Goal: Contribute content: Contribute content

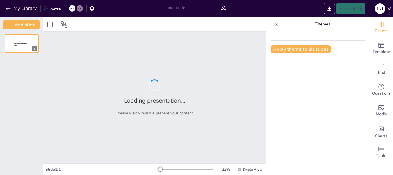
type input "[PERSON_NAME]. адал еңбек. адал табыс"
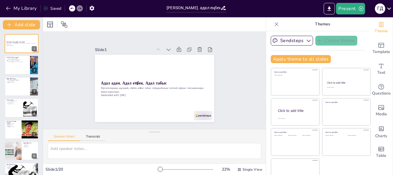
checkbox input "true"
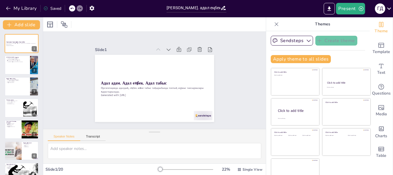
checkbox input "true"
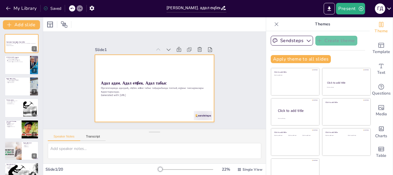
checkbox input "true"
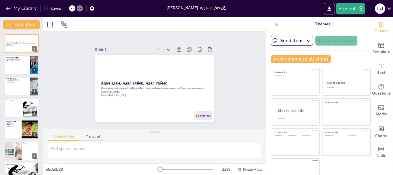
checkbox input "true"
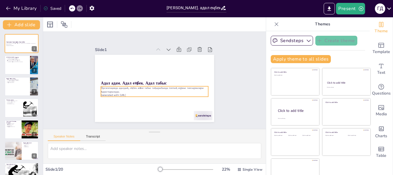
checkbox input "true"
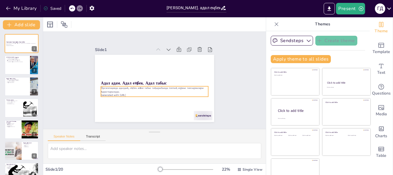
checkbox input "true"
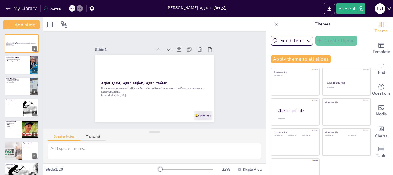
checkbox input "true"
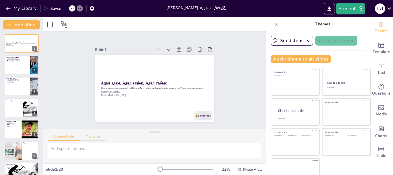
click at [94, 136] on button "Transcript" at bounding box center [93, 137] width 26 height 6
checkbox input "true"
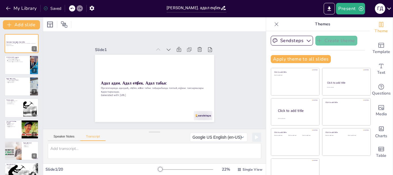
checkbox input "true"
click at [234, 69] on div "Slide 1 Адал адам. Адал еңбек. Адал табыс Презентацияда адалдық, еңбек және таб…" at bounding box center [154, 81] width 237 height 210
checkbox input "true"
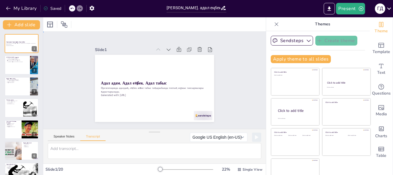
checkbox input "true"
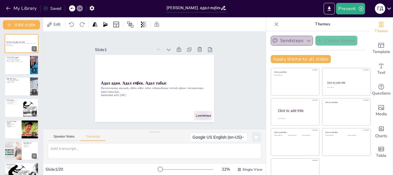
click at [287, 40] on button "Sendsteps" at bounding box center [292, 41] width 42 height 10
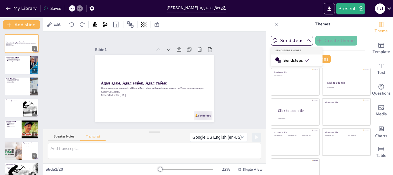
click at [240, 52] on div "Slide 1 Адал адам. Адал еңбек. Адал табыс Презентацияда адалдық, еңбек және таб…" at bounding box center [155, 80] width 242 height 161
checkbox input "true"
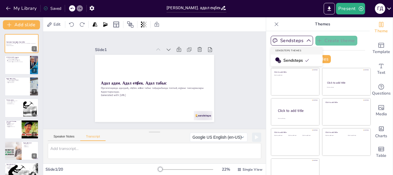
checkbox input "true"
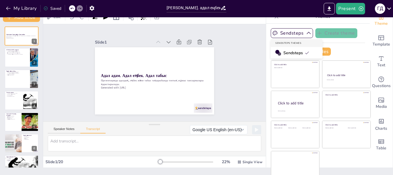
scroll to position [11, 0]
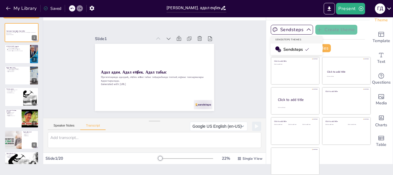
checkbox input "true"
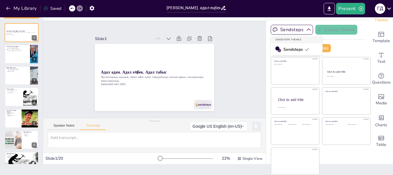
checkbox input "true"
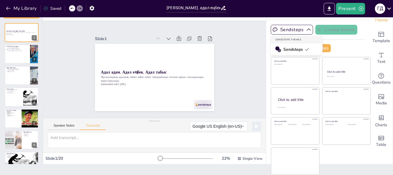
checkbox input "true"
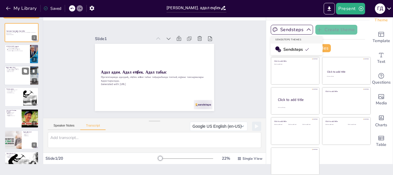
checkbox input "true"
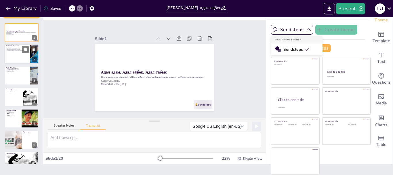
checkbox input "true"
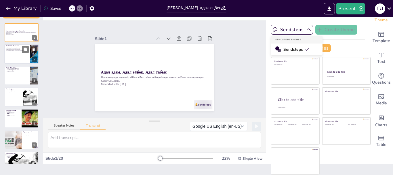
click at [13, 55] on div at bounding box center [21, 54] width 35 height 20
checkbox input "true"
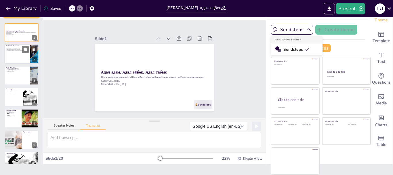
checkbox input "true"
type textarea "Адалдық - адамгершілік пен сенімділіктің негізі. Ол әлеуметтік қатынастарды нығ…"
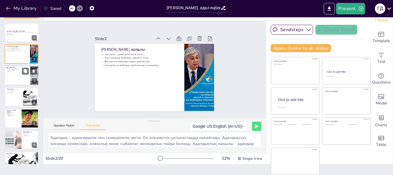
checkbox input "true"
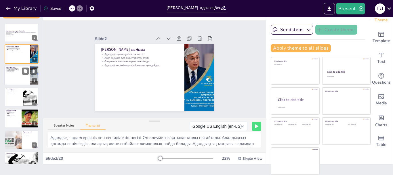
checkbox input "true"
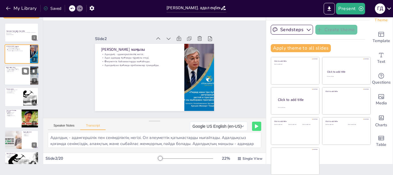
click at [11, 77] on div at bounding box center [21, 76] width 35 height 20
checkbox input "true"
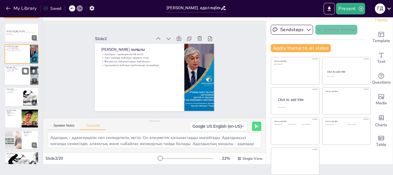
checkbox input "true"
type textarea "Адал еңбек - табысқа жетудің басты факторы. Еңбек арқылы адам өз әлеуетін ашады…"
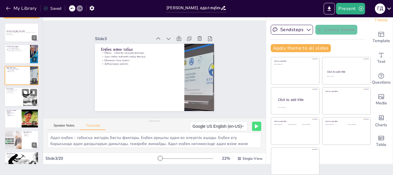
checkbox input "true"
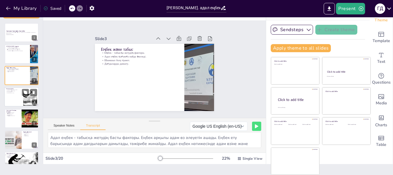
checkbox input "true"
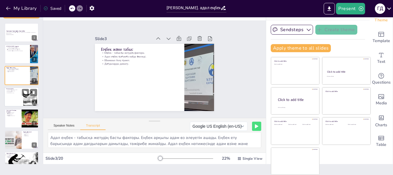
checkbox input "true"
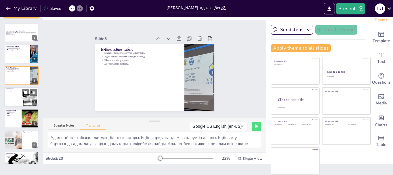
click at [14, 98] on div at bounding box center [21, 97] width 35 height 20
checkbox input "true"
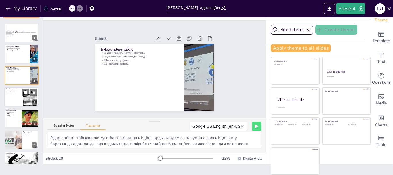
checkbox input "true"
type textarea "Топтық жұмыс арқылы студенттер адалдық, еңбек және табыс тақырыбында пікір алма…"
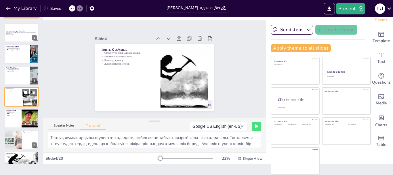
scroll to position [6, 0]
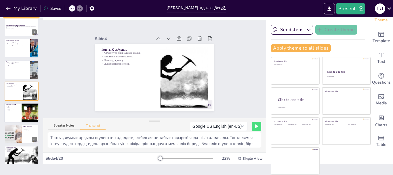
checkbox input "true"
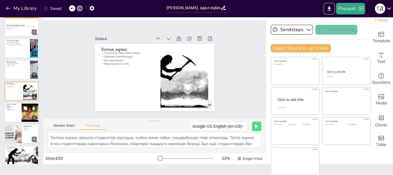
checkbox input "true"
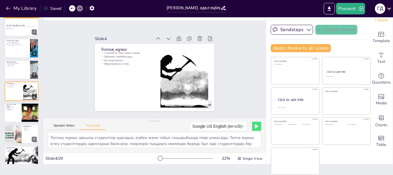
checkbox input "true"
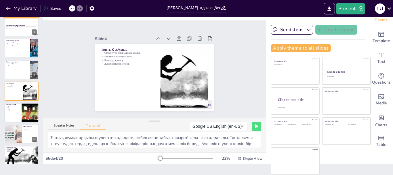
click at [14, 119] on div at bounding box center [21, 113] width 35 height 20
checkbox input "true"
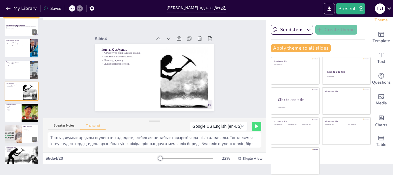
checkbox input "true"
type textarea "Адал адам болу үшін өз принциптеріңізді сақтау, шыншыл болу қажет. Адал адам бо…"
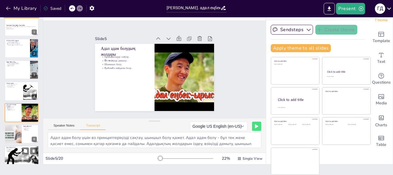
checkbox input "true"
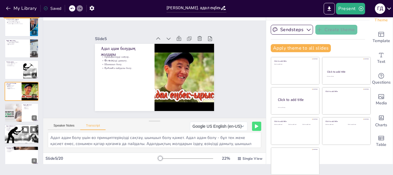
checkbox input "true"
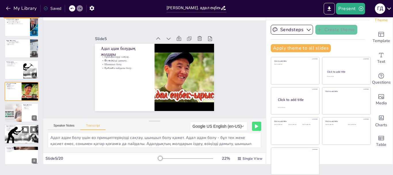
checkbox input "true"
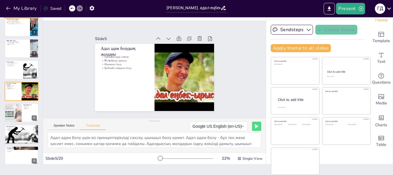
drag, startPoint x: 13, startPoint y: 136, endPoint x: 13, endPoint y: 150, distance: 13.8
click at [13, 138] on div at bounding box center [22, 133] width 34 height 19
checkbox input "true"
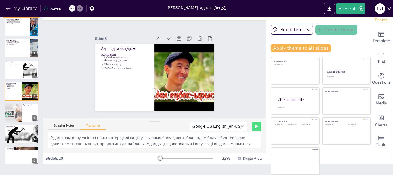
checkbox input "true"
type textarea "Адал табыс - тек қаржылық емес, моральдық қанағаттану да. Адал табысқа жету үші…"
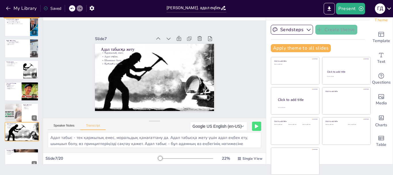
checkbox input "true"
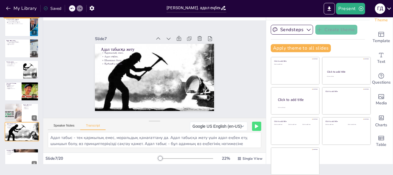
scroll to position [70, 0]
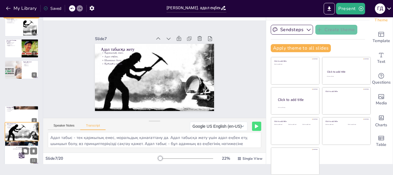
checkbox input "true"
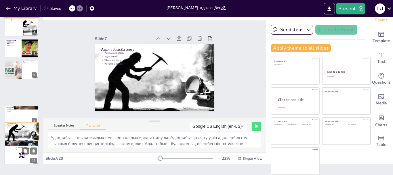
click at [13, 151] on div "Адал адам. Адал еңбек. Адал табыс Презентацияда адалдық, еңбек және табыс тақыр…" at bounding box center [21, 166] width 43 height 426
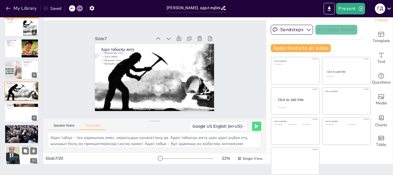
checkbox input "true"
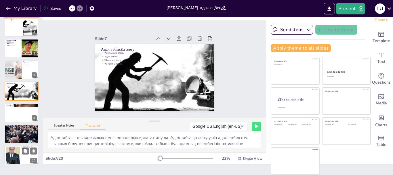
checkbox input "true"
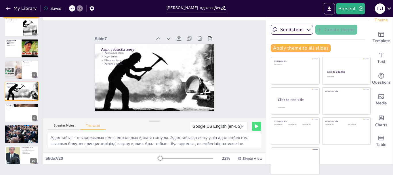
checkbox input "true"
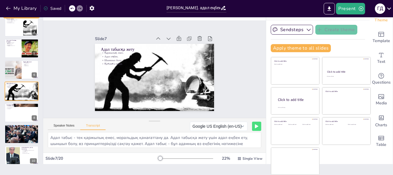
checkbox input "true"
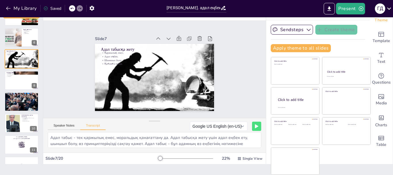
checkbox input "true"
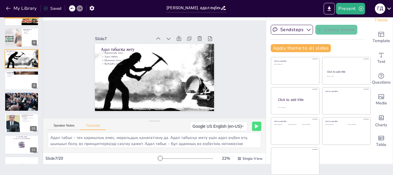
checkbox input "true"
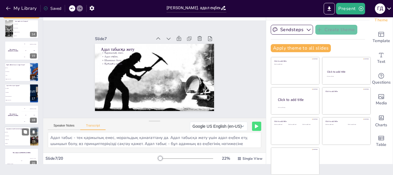
scroll to position [290, 0]
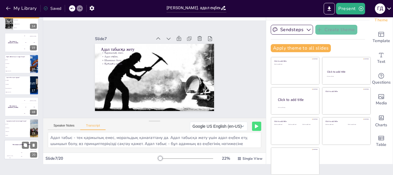
click at [14, 147] on div "The winner is [PERSON_NAME]" at bounding box center [21, 145] width 35 height 10
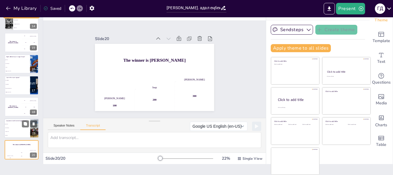
click at [17, 125] on li "Білім беру" at bounding box center [17, 124] width 26 height 4
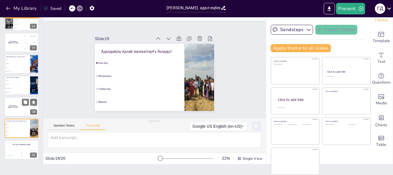
click at [18, 106] on h4 "The winner is [PERSON_NAME]" at bounding box center [12, 106] width 17 height 3
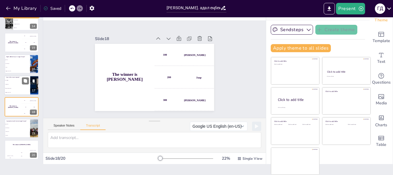
click at [12, 87] on li "Қаржылық тәуелділік" at bounding box center [17, 88] width 26 height 4
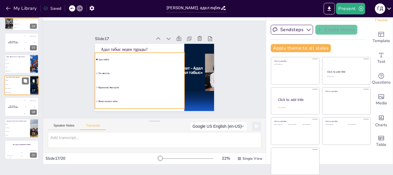
scroll to position [284, 0]
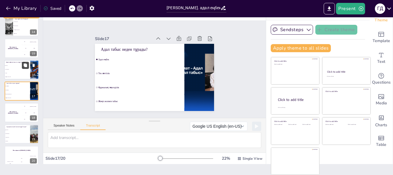
click at [22, 67] on button at bounding box center [25, 65] width 7 height 7
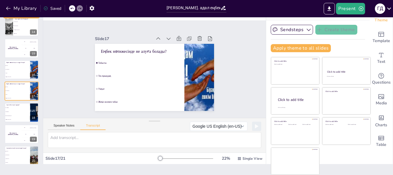
scroll to position [311, 0]
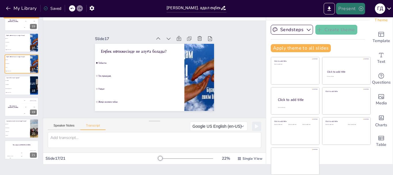
click at [345, 9] on button "Present" at bounding box center [350, 9] width 29 height 12
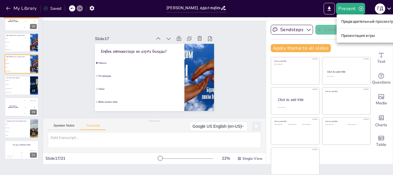
click at [366, 20] on font "Предварительный просмотр презентации" at bounding box center [380, 21] width 77 height 4
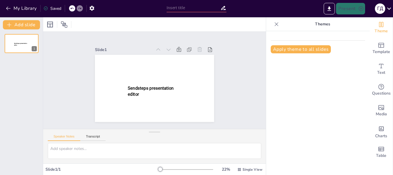
type input "[PERSON_NAME]. адал еңбек. адал табыс"
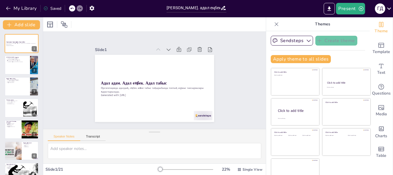
checkbox input "true"
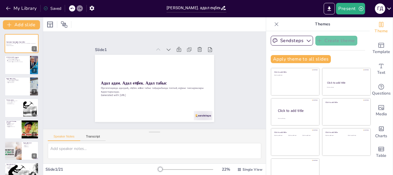
checkbox input "true"
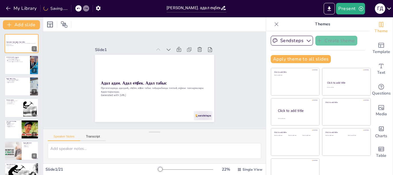
checkbox input "true"
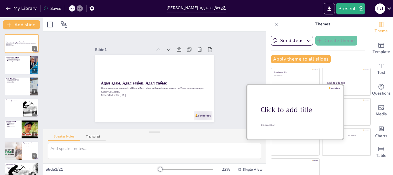
checkbox input "true"
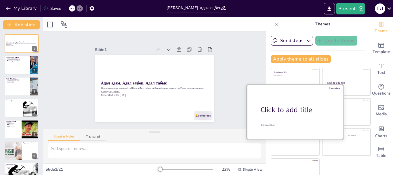
checkbox input "true"
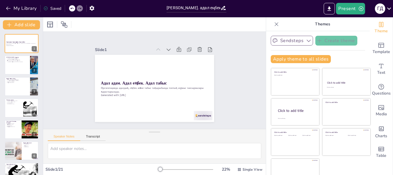
click at [306, 40] on icon "button" at bounding box center [309, 41] width 6 height 6
click at [291, 61] on span "Sendsteps" at bounding box center [297, 60] width 26 height 5
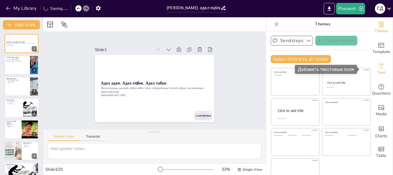
click at [378, 69] on icon "Add text boxes" at bounding box center [381, 65] width 7 height 7
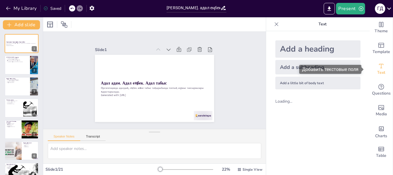
checkbox input "true"
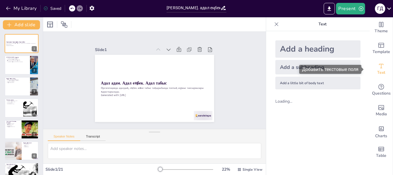
checkbox input "true"
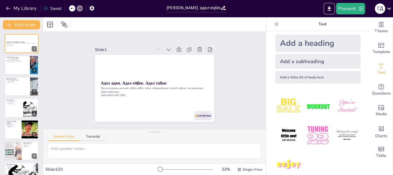
scroll to position [15, 0]
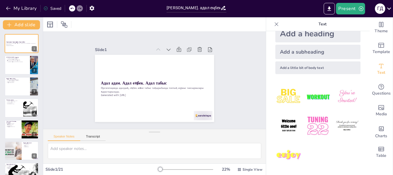
click at [307, 96] on img at bounding box center [318, 96] width 27 height 27
checkbox input "true"
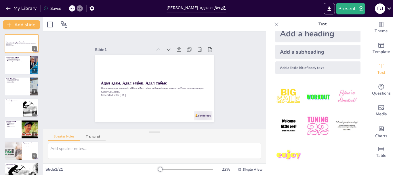
checkbox input "true"
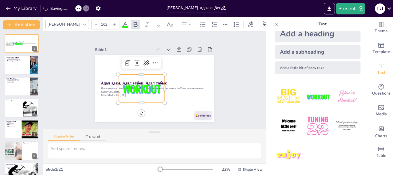
checkbox input "true"
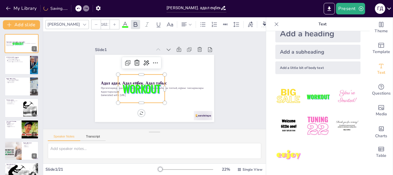
checkbox input "true"
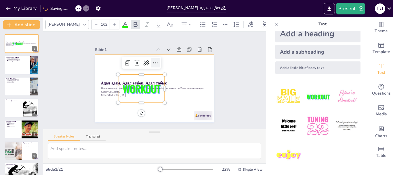
checkbox input "true"
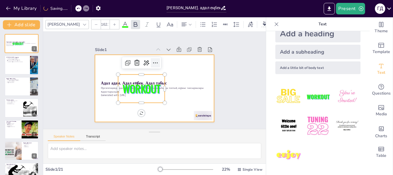
checkbox input "true"
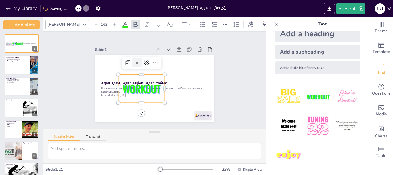
click at [134, 60] on icon at bounding box center [137, 62] width 7 height 7
checkbox input "true"
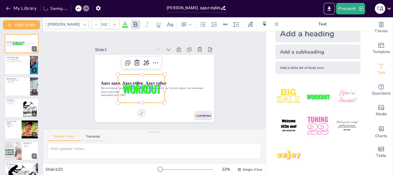
checkbox input "true"
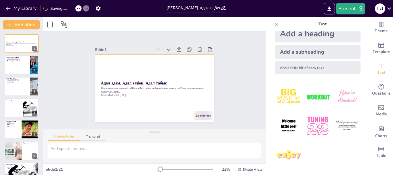
checkbox input "true"
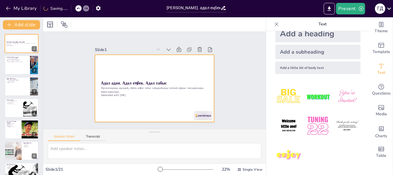
checkbox input "true"
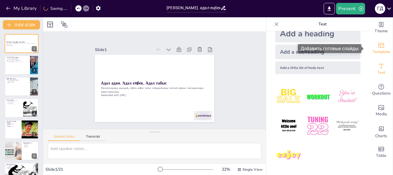
click at [382, 50] on span "Template" at bounding box center [382, 52] width 18 height 6
checkbox input "true"
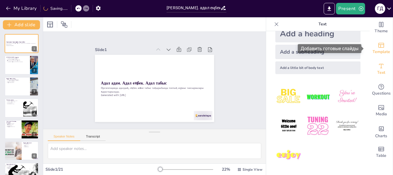
checkbox input "true"
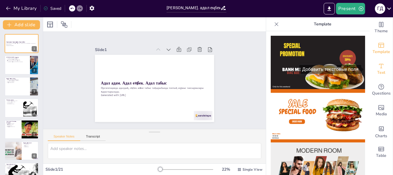
click at [380, 68] on icon "Add text boxes" at bounding box center [381, 65] width 7 height 7
checkbox input "true"
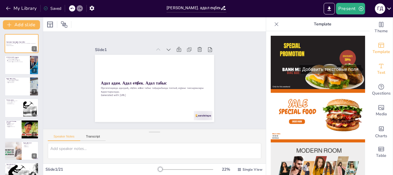
checkbox input "true"
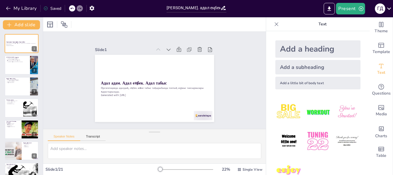
checkbox input "true"
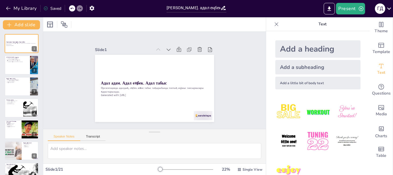
checkbox input "true"
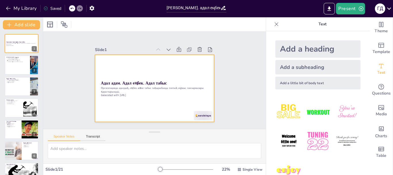
checkbox input "true"
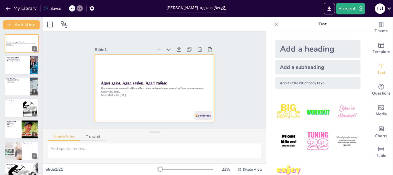
checkbox input "true"
click at [143, 67] on div at bounding box center [154, 88] width 119 height 67
checkbox input "true"
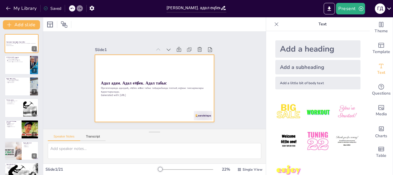
checkbox input "true"
click at [141, 74] on div at bounding box center [154, 88] width 119 height 67
checkbox input "true"
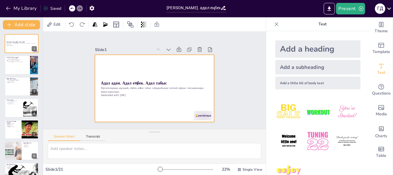
checkbox input "true"
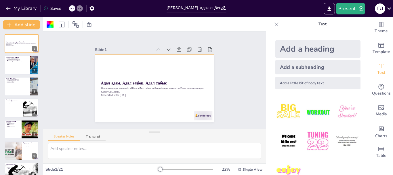
checkbox input "true"
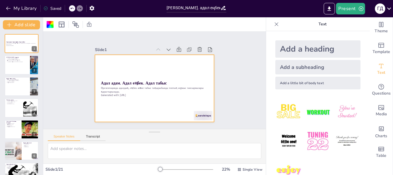
checkbox input "true"
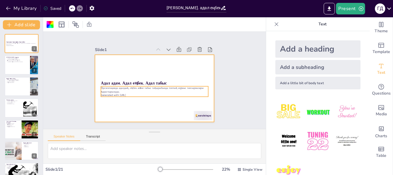
checkbox input "true"
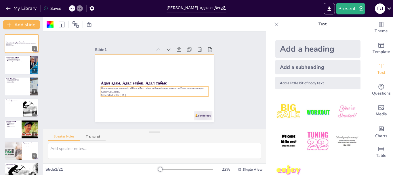
checkbox input "true"
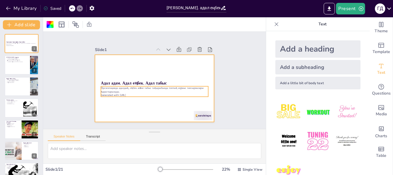
checkbox input "true"
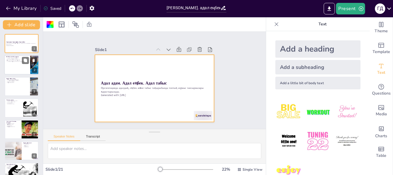
checkbox input "true"
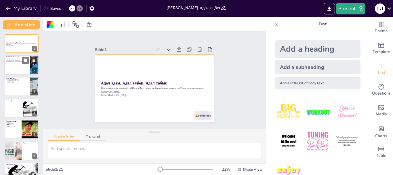
checkbox input "true"
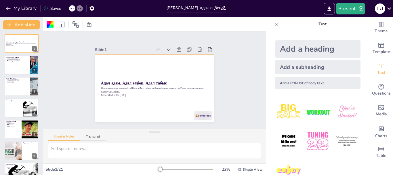
checkbox input "true"
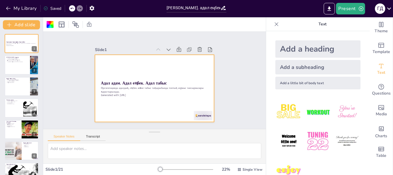
checkbox input "true"
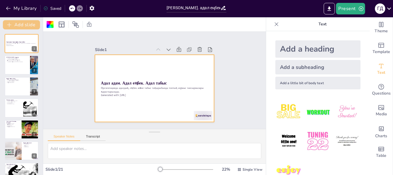
checkbox input "true"
click at [50, 20] on div at bounding box center [49, 24] width 9 height 9
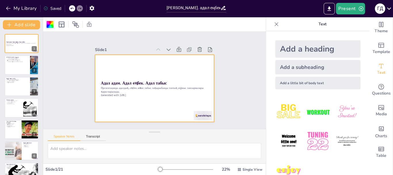
checkbox input "true"
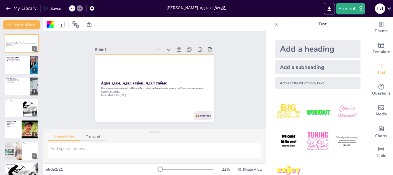
checkbox input "true"
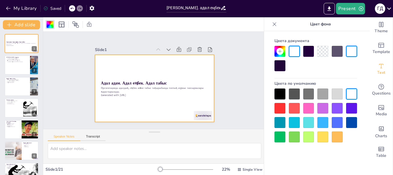
click at [298, 52] on div at bounding box center [294, 51] width 11 height 11
checkbox input "true"
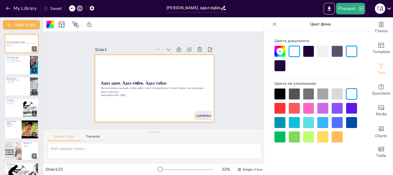
checkbox input "true"
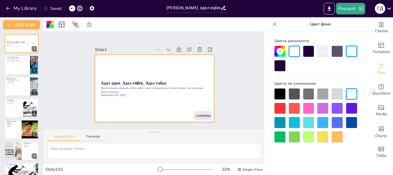
checkbox input "true"
click at [77, 25] on icon at bounding box center [75, 24] width 7 height 7
checkbox input "true"
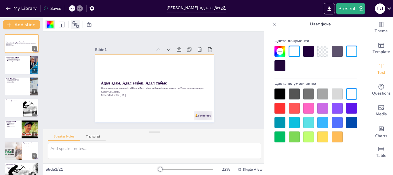
checkbox input "true"
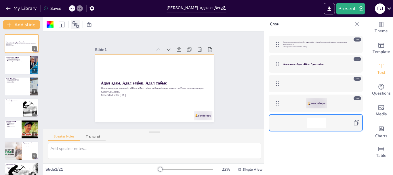
click at [78, 25] on icon at bounding box center [75, 24] width 7 height 7
checkbox input "true"
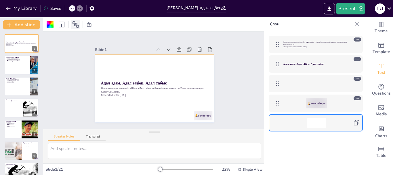
checkbox input "true"
click at [62, 23] on icon at bounding box center [61, 24] width 7 height 7
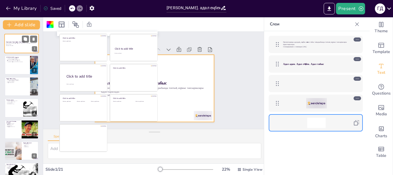
checkbox input "true"
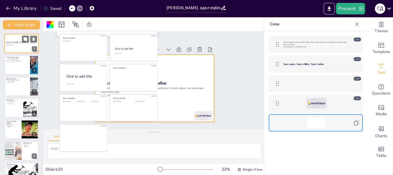
checkbox input "true"
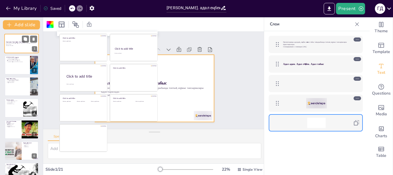
checkbox input "true"
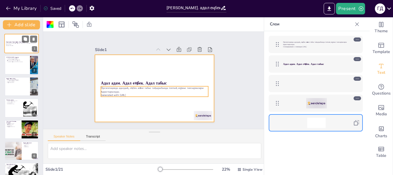
checkbox input "true"
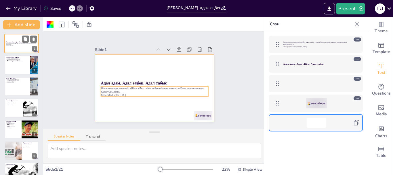
checkbox input "true"
click at [14, 44] on p "Презентацияда адалдық, еңбек және табыс тақырыбында топтық жұмыс тапсырмалары қ…" at bounding box center [21, 44] width 31 height 2
checkbox input "true"
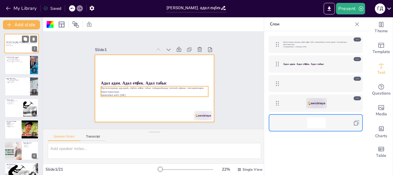
checkbox input "true"
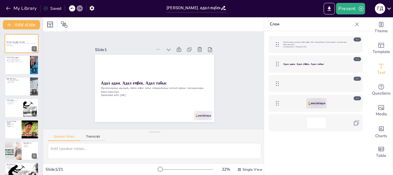
checkbox input "true"
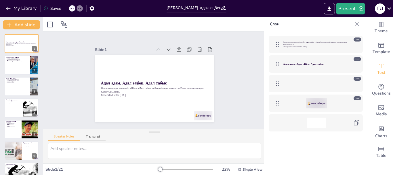
checkbox input "true"
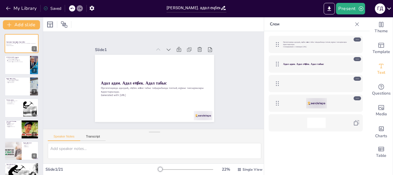
checkbox input "true"
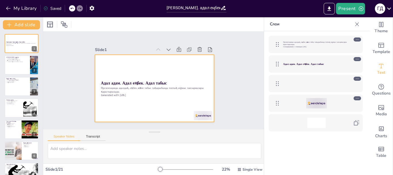
checkbox input "true"
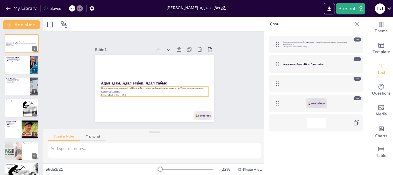
click at [120, 91] on p "Презентацияда адалдық, еңбек және табыс тақырыбында топтық жұмыс тапсырмалары қ…" at bounding box center [154, 89] width 107 height 7
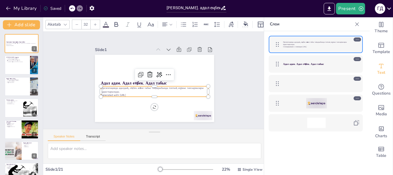
click at [107, 23] on icon at bounding box center [106, 24] width 7 height 7
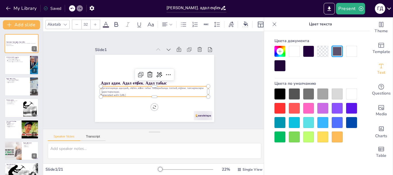
click at [341, 108] on div at bounding box center [337, 108] width 11 height 11
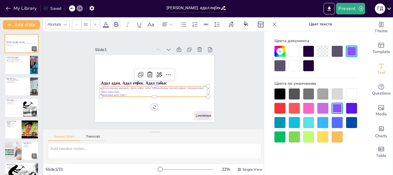
click at [115, 22] on icon at bounding box center [117, 24] width 4 height 5
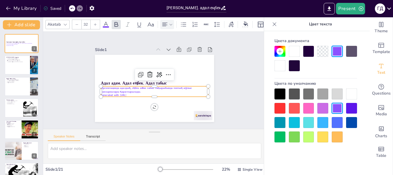
click at [172, 24] on icon at bounding box center [171, 24] width 4 height 4
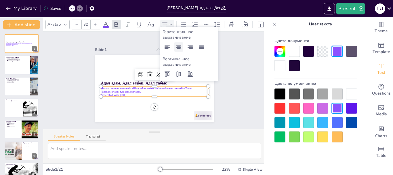
click at [178, 47] on icon at bounding box center [178, 47] width 5 height 4
click at [356, 124] on div at bounding box center [351, 122] width 11 height 11
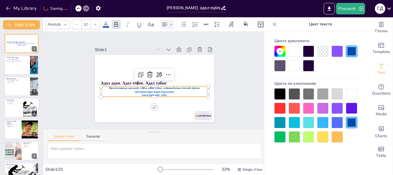
click at [96, 23] on icon at bounding box center [95, 24] width 3 height 3
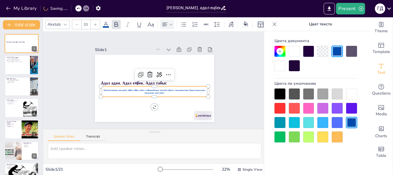
click at [96, 23] on icon at bounding box center [95, 24] width 3 height 3
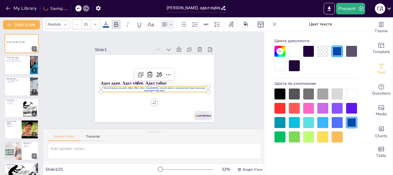
click at [96, 23] on icon at bounding box center [95, 24] width 3 height 3
click at [95, 23] on icon at bounding box center [95, 24] width 3 height 3
click at [94, 23] on icon at bounding box center [95, 24] width 3 height 3
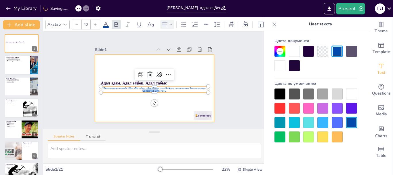
drag, startPoint x: 150, startPoint y: 90, endPoint x: 150, endPoint y: 99, distance: 9.2
click at [151, 100] on div "Адал адам. Адал еңбек. Адал табыс Презентацияда адалдық, еңбек және табыс тақыр…" at bounding box center [154, 88] width 119 height 67
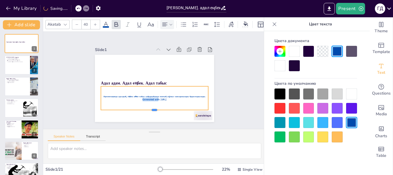
drag, startPoint x: 150, startPoint y: 92, endPoint x: 151, endPoint y: 107, distance: 15.8
click at [151, 110] on div at bounding box center [154, 112] width 107 height 5
click at [143, 98] on span "Generated with [URL]" at bounding box center [155, 99] width 24 height 3
drag, startPoint x: 103, startPoint y: 94, endPoint x: 184, endPoint y: 100, distance: 80.9
click at [184, 100] on div "Презентацияда адалдық, еңбек және табыс тақырыбында топтық жұмыс тапсырмалары қ…" at bounding box center [154, 98] width 107 height 24
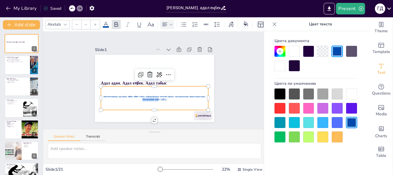
click at [96, 23] on icon at bounding box center [95, 24] width 3 height 3
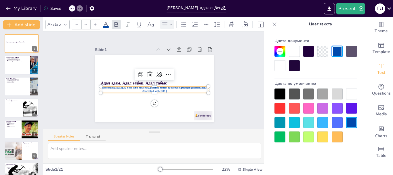
click at [96, 23] on icon at bounding box center [95, 24] width 3 height 3
click at [95, 23] on icon at bounding box center [95, 24] width 3 height 3
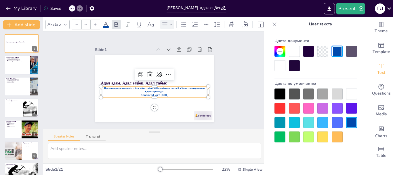
click at [95, 23] on icon at bounding box center [95, 24] width 3 height 3
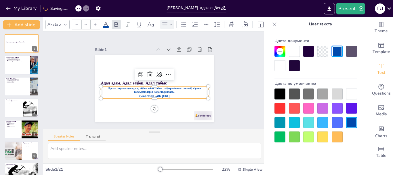
click at [95, 23] on icon at bounding box center [95, 24] width 3 height 3
click at [96, 23] on icon at bounding box center [95, 24] width 3 height 3
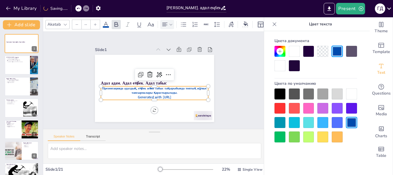
click at [96, 23] on icon at bounding box center [95, 24] width 3 height 3
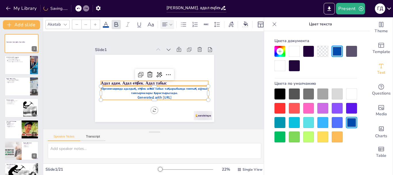
click at [111, 80] on strong "Адал адам. Адал еңбек. Адал табыс" at bounding box center [134, 82] width 66 height 5
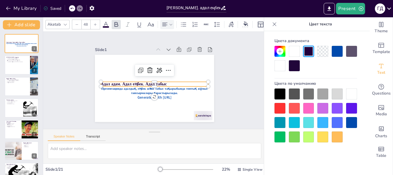
click at [172, 24] on icon at bounding box center [171, 24] width 4 height 4
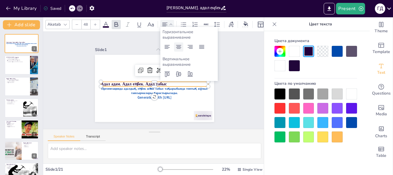
click at [178, 48] on icon at bounding box center [178, 47] width 5 height 4
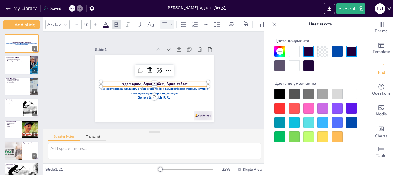
click at [282, 108] on div at bounding box center [280, 108] width 11 height 11
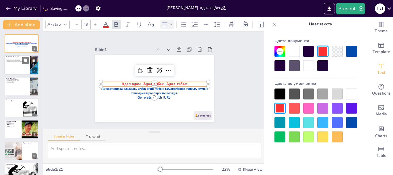
click at [19, 67] on div at bounding box center [21, 65] width 35 height 20
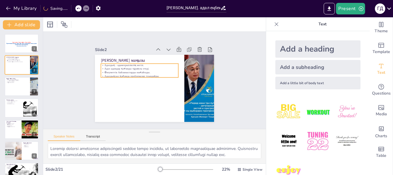
click at [117, 71] on p "Әлеуметтік байланыстарды нығайтады." at bounding box center [139, 73] width 77 height 4
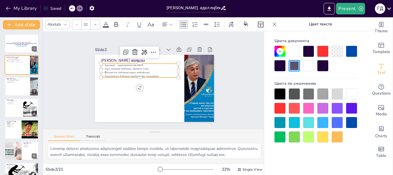
click at [176, 75] on div at bounding box center [178, 77] width 5 height 5
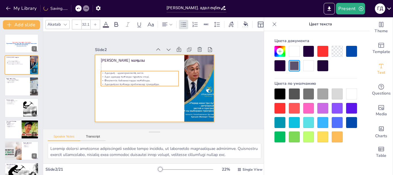
click at [173, 83] on div at bounding box center [154, 88] width 119 height 67
click at [175, 82] on div at bounding box center [154, 88] width 119 height 67
click at [130, 58] on p "[PERSON_NAME] маңызы" at bounding box center [139, 60] width 77 height 5
click at [125, 58] on p "[PERSON_NAME] маңызы" at bounding box center [139, 60] width 77 height 5
click at [122, 58] on p "[PERSON_NAME] маңызы" at bounding box center [139, 60] width 77 height 5
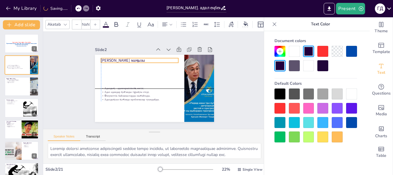
drag, startPoint x: 122, startPoint y: 57, endPoint x: 353, endPoint y: 123, distance: 240.5
click at [357, 124] on div at bounding box center [351, 122] width 11 height 11
click at [353, 123] on div at bounding box center [351, 122] width 11 height 11
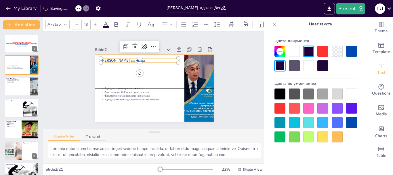
click at [151, 98] on p "Адалдықсыз қоғамда проблемалар туындайды." at bounding box center [140, 99] width 78 height 4
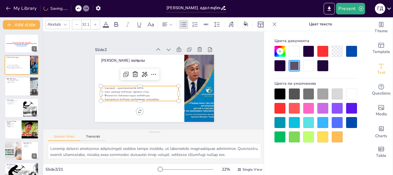
click at [351, 122] on div at bounding box center [351, 122] width 11 height 11
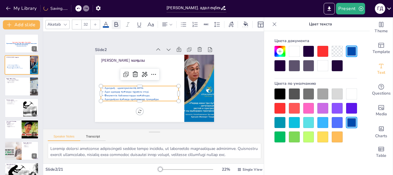
click at [117, 23] on icon at bounding box center [116, 24] width 7 height 7
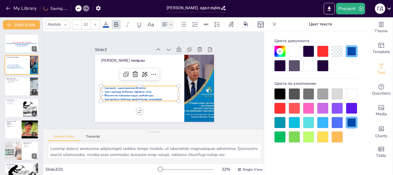
click at [169, 22] on icon at bounding box center [171, 24] width 4 height 4
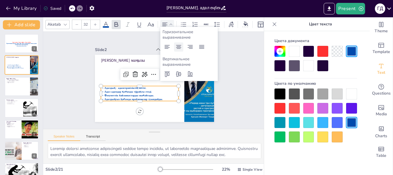
click at [183, 45] on div at bounding box center [178, 46] width 9 height 9
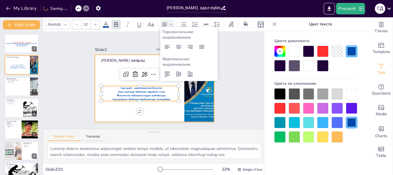
click at [100, 60] on div "[PERSON_NAME] маңызы Адалдық - адамгершіліктің негізі. Адал адамдар қоғамды тұр…" at bounding box center [154, 88] width 119 height 67
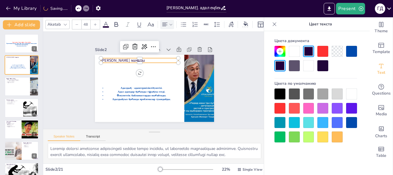
click at [99, 60] on div at bounding box center [101, 62] width 5 height 5
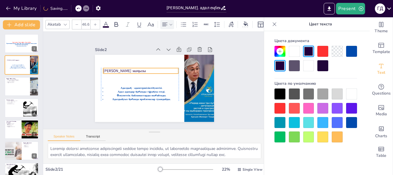
click at [172, 24] on icon at bounding box center [171, 24] width 4 height 4
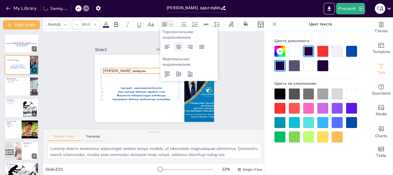
click at [180, 45] on icon at bounding box center [178, 46] width 7 height 7
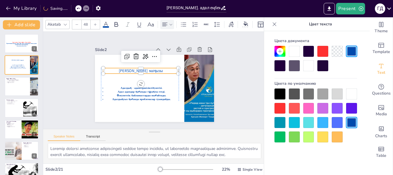
click at [283, 105] on div at bounding box center [280, 108] width 11 height 11
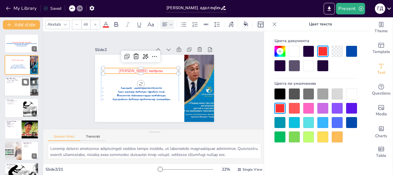
click at [25, 91] on div at bounding box center [21, 87] width 35 height 20
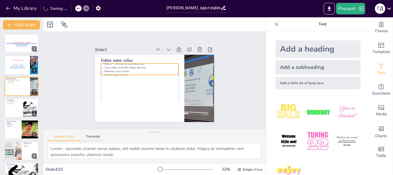
click at [110, 70] on p "Шыншыл болу қажет." at bounding box center [139, 71] width 77 height 4
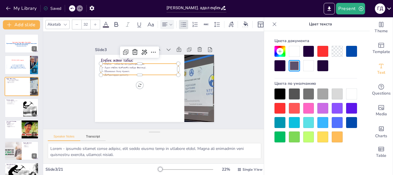
click at [173, 23] on div at bounding box center [167, 24] width 14 height 9
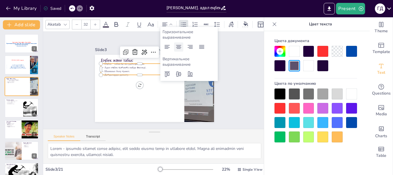
click at [181, 48] on icon at bounding box center [178, 47] width 5 height 4
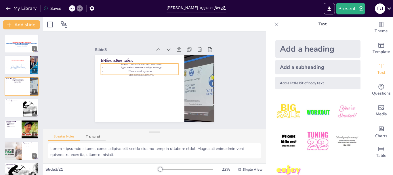
click at [138, 70] on p "Шыншыл болу қажет." at bounding box center [139, 71] width 77 height 4
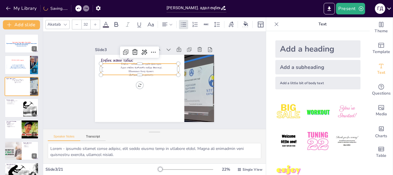
click at [136, 84] on div "Еңбек және табыс Еңбек - табысқа жетудің факторы. Адал еңбек қоғамға пайда әкел…" at bounding box center [154, 88] width 119 height 67
click at [134, 73] on p "Дағдыларды дамыту." at bounding box center [139, 75] width 77 height 4
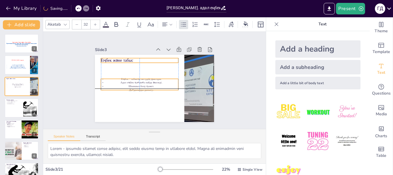
click at [101, 58] on p "Еңбек және табыс" at bounding box center [139, 60] width 77 height 5
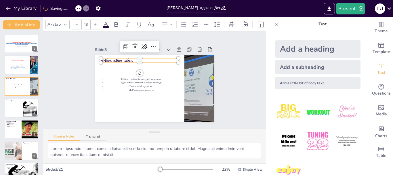
click at [134, 60] on p "Еңбек және табыс" at bounding box center [139, 60] width 77 height 5
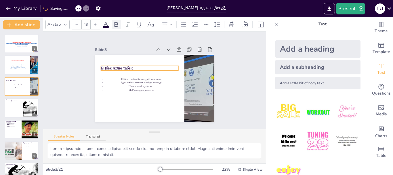
click at [118, 24] on icon at bounding box center [116, 24] width 7 height 7
click at [107, 23] on icon at bounding box center [106, 24] width 7 height 7
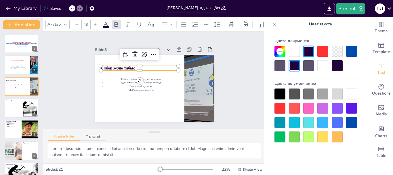
click at [290, 112] on div at bounding box center [294, 108] width 11 height 11
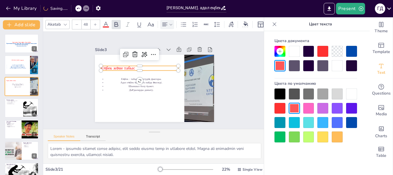
click at [169, 22] on icon at bounding box center [171, 24] width 4 height 4
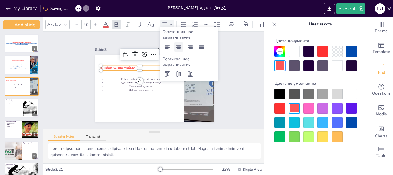
click at [179, 47] on icon at bounding box center [178, 46] width 7 height 7
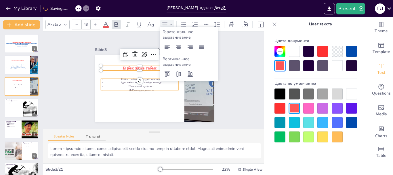
click at [134, 86] on p "Шыншыл болу қажет." at bounding box center [139, 86] width 77 height 4
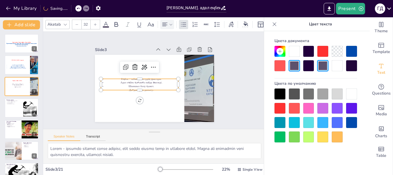
click at [109, 23] on icon at bounding box center [106, 24] width 7 height 7
click at [114, 23] on icon at bounding box center [116, 24] width 7 height 7
click at [339, 124] on div at bounding box center [337, 122] width 11 height 11
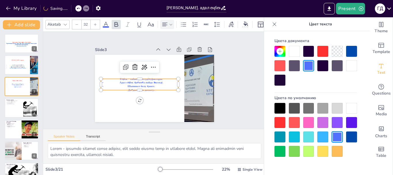
click at [353, 137] on div at bounding box center [351, 136] width 11 height 11
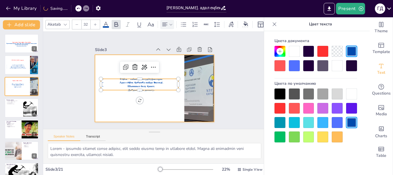
click at [115, 104] on div at bounding box center [154, 88] width 119 height 67
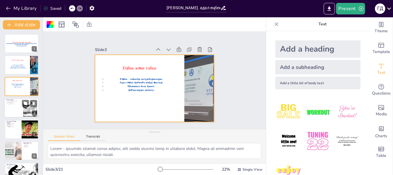
click at [12, 109] on div at bounding box center [21, 108] width 35 height 20
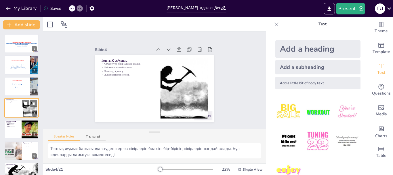
scroll to position [6, 0]
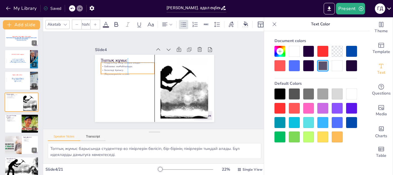
click at [118, 73] on p "Жауапкершілік сезімі." at bounding box center [128, 74] width 54 height 4
click at [99, 60] on div at bounding box center [101, 62] width 5 height 5
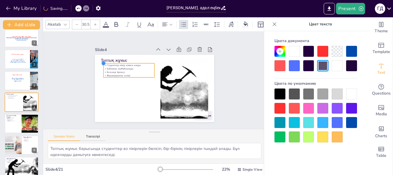
drag, startPoint x: 97, startPoint y: 61, endPoint x: 100, endPoint y: 63, distance: 3.5
click at [101, 63] on div at bounding box center [103, 63] width 5 height 5
click at [124, 74] on p "Жауапкершілік сезімі." at bounding box center [129, 75] width 51 height 3
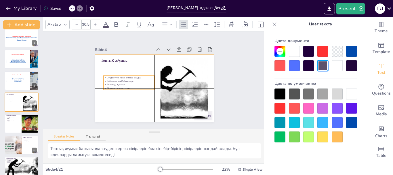
click at [105, 59] on p "Топтық жұмыс" at bounding box center [128, 60] width 54 height 5
click at [97, 23] on icon at bounding box center [95, 24] width 3 height 3
click at [119, 21] on icon at bounding box center [116, 24] width 7 height 7
click at [106, 24] on icon at bounding box center [106, 24] width 7 height 7
click at [124, 20] on div at bounding box center [127, 24] width 9 height 9
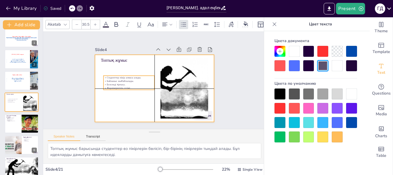
click at [120, 22] on div at bounding box center [116, 24] width 9 height 9
click at [172, 22] on icon at bounding box center [171, 24] width 4 height 4
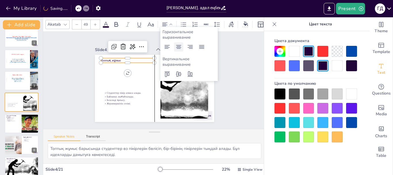
click at [181, 47] on icon at bounding box center [178, 46] width 7 height 7
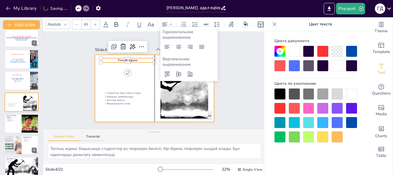
click at [106, 85] on div at bounding box center [154, 88] width 119 height 67
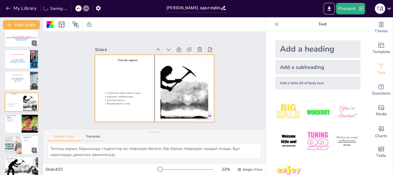
click at [113, 88] on div at bounding box center [154, 88] width 119 height 67
click at [113, 95] on p "Байланыс нығайтылады." at bounding box center [129, 96] width 51 height 3
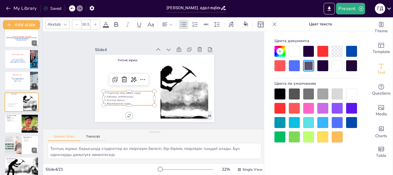
click at [101, 88] on div "Топтық жұмыс Студенттер пікір алмаса алады. Байланыс нығайтылады. Белсенді қаты…" at bounding box center [154, 88] width 119 height 67
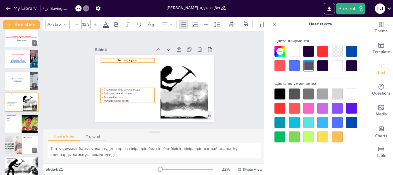
click at [117, 60] on p "Топтық жұмыс" at bounding box center [128, 60] width 54 height 4
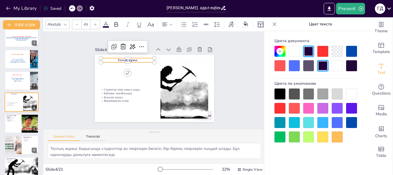
click at [124, 62] on div at bounding box center [128, 64] width 54 height 5
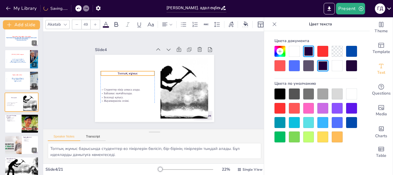
click at [283, 108] on div at bounding box center [280, 108] width 11 height 11
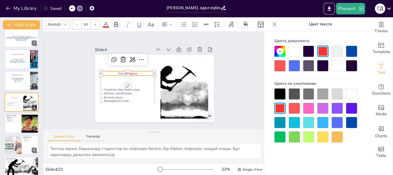
click at [115, 22] on icon at bounding box center [117, 24] width 4 height 5
click at [121, 101] on div "Топтық жұмыс Студенттер пікір алмаса алады. Байланыс нығайтылады. Белсенді қаты…" at bounding box center [154, 88] width 119 height 67
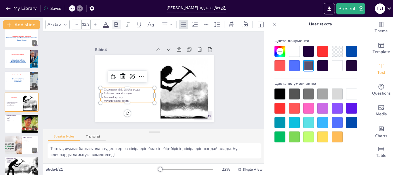
click at [116, 20] on div at bounding box center [116, 24] width 9 height 9
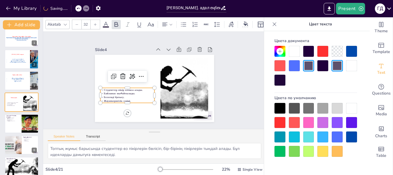
click at [354, 137] on div at bounding box center [351, 136] width 11 height 11
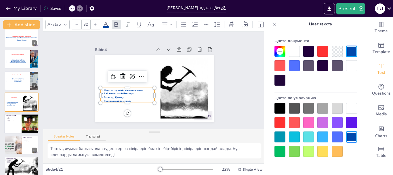
click at [12, 130] on div at bounding box center [21, 124] width 35 height 20
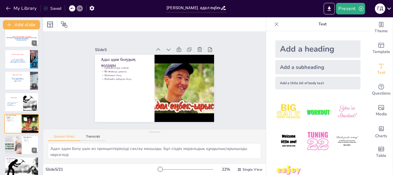
scroll to position [27, 0]
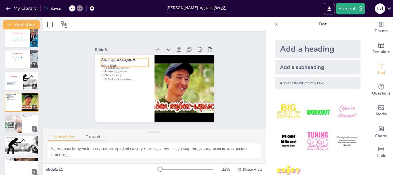
click at [101, 59] on p "Адал адам болудың жолдары" at bounding box center [125, 62] width 48 height 11
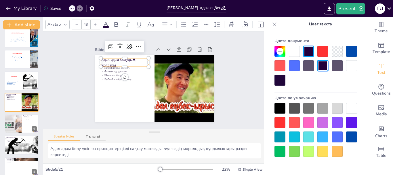
click at [103, 22] on icon at bounding box center [106, 24] width 7 height 7
click at [118, 23] on icon at bounding box center [117, 24] width 4 height 5
click at [166, 23] on icon at bounding box center [164, 24] width 5 height 4
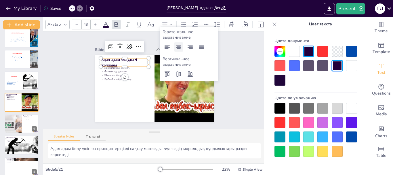
click at [180, 47] on icon at bounding box center [178, 47] width 5 height 4
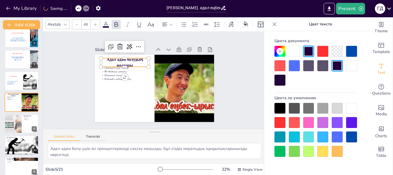
click at [278, 125] on div at bounding box center [280, 122] width 11 height 11
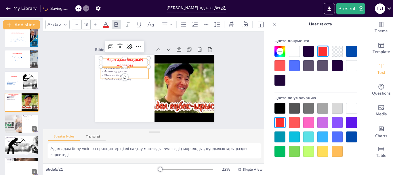
click at [110, 77] on div "Адал адам болудың жолдары Принциптерді сақтау. Өз-өзіңізді дамыту. Шыншыл болу.…" at bounding box center [154, 88] width 119 height 67
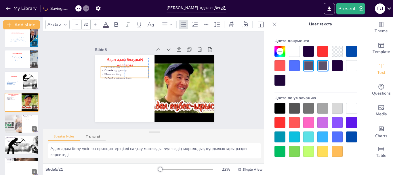
click at [122, 73] on p "Шыншыл болу." at bounding box center [125, 74] width 48 height 4
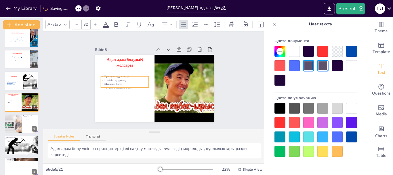
click at [355, 139] on div at bounding box center [351, 136] width 11 height 11
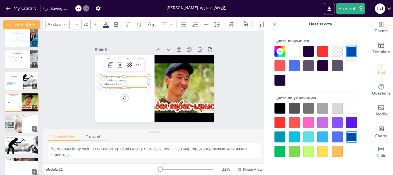
click at [105, 22] on icon at bounding box center [105, 24] width 5 height 5
click at [116, 22] on icon at bounding box center [117, 24] width 4 height 5
click at [169, 22] on icon at bounding box center [171, 24] width 4 height 4
click at [16, 130] on div at bounding box center [13, 124] width 35 height 20
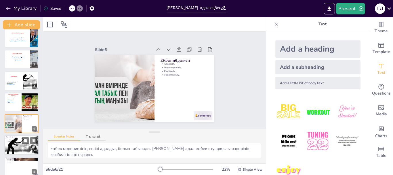
scroll to position [49, 0]
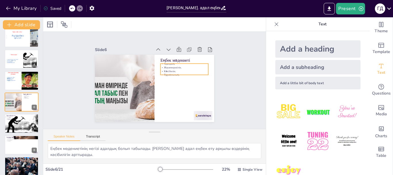
click at [173, 63] on p "Адалдық." at bounding box center [185, 64] width 48 height 4
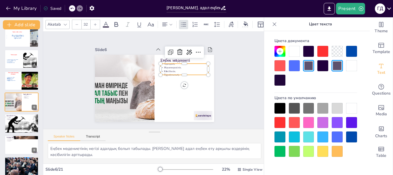
click at [158, 61] on div at bounding box center [160, 63] width 5 height 5
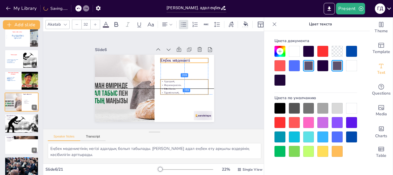
click at [157, 57] on div "Еңбек мәдениеті Адалдық. Жауапкершілік. [GEOGRAPHIC_DATA]. Тұрақтылық. 269 269" at bounding box center [154, 88] width 119 height 67
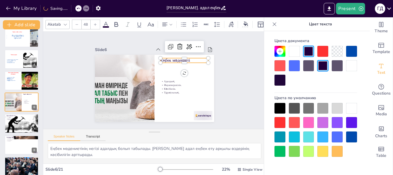
click at [157, 60] on div "Еңбек мәдениеті Адалдық. Жауапкершілік. [GEOGRAPHIC_DATA]. Тұрақтылық." at bounding box center [154, 88] width 119 height 67
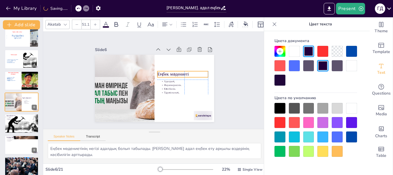
click at [277, 122] on div at bounding box center [280, 122] width 11 height 11
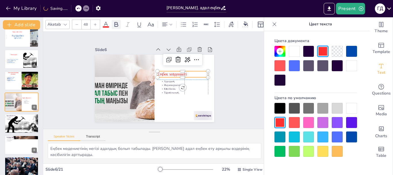
click at [118, 23] on icon at bounding box center [117, 24] width 4 height 5
click at [171, 24] on icon at bounding box center [171, 24] width 3 height 1
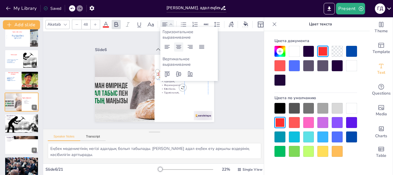
click at [181, 47] on icon at bounding box center [178, 46] width 7 height 7
click at [162, 90] on p "Тұрақтылық." at bounding box center [185, 92] width 48 height 4
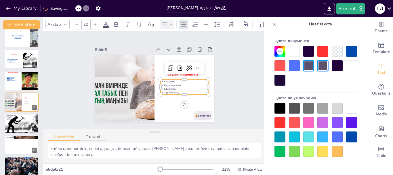
click at [168, 22] on icon at bounding box center [165, 24] width 7 height 7
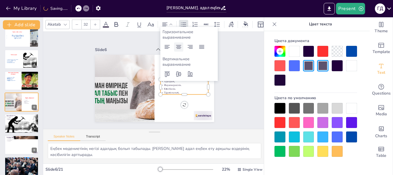
click at [178, 48] on icon at bounding box center [178, 46] width 7 height 7
click at [166, 47] on icon at bounding box center [167, 46] width 7 height 7
click at [106, 22] on icon at bounding box center [106, 24] width 7 height 7
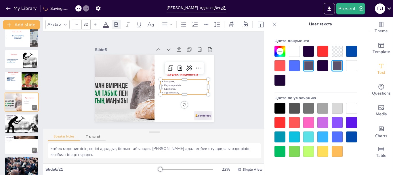
click at [115, 22] on icon at bounding box center [116, 24] width 7 height 7
click at [352, 137] on div at bounding box center [351, 136] width 11 height 11
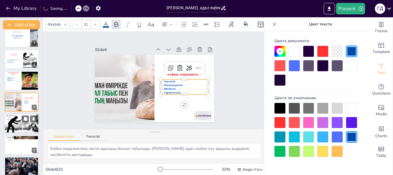
click at [20, 131] on div at bounding box center [21, 124] width 35 height 20
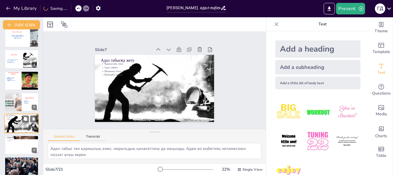
scroll to position [70, 0]
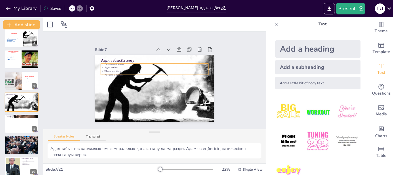
click at [101, 61] on div "Адал табысқа жету Қаржылық емес. Адал еңбек. Шыншыл болу. Қоғамға пайда." at bounding box center [154, 88] width 119 height 67
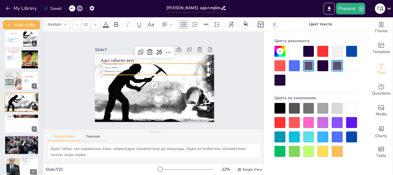
drag, startPoint x: 352, startPoint y: 137, endPoint x: 348, endPoint y: 136, distance: 4.8
click at [352, 137] on div at bounding box center [351, 136] width 11 height 11
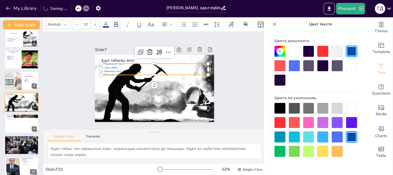
click at [119, 23] on icon at bounding box center [116, 24] width 7 height 7
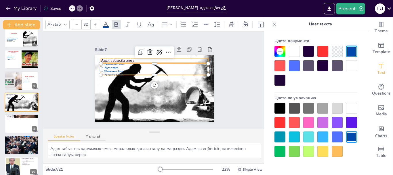
click at [101, 58] on p "Адал табысқа жету" at bounding box center [154, 60] width 107 height 5
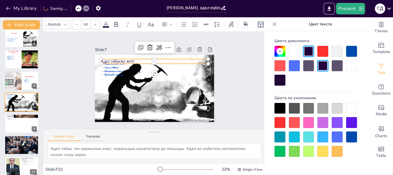
click at [274, 117] on div "Цвета документа Цвета по умолчанию" at bounding box center [316, 96] width 94 height 121
click at [278, 121] on div at bounding box center [280, 122] width 11 height 11
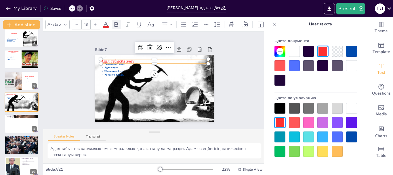
click at [117, 23] on icon at bounding box center [116, 24] width 7 height 7
click at [173, 20] on div at bounding box center [167, 24] width 14 height 9
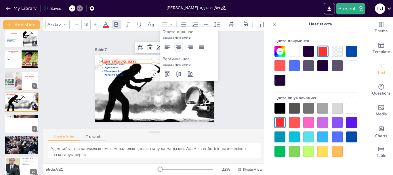
click at [179, 47] on icon at bounding box center [178, 46] width 7 height 7
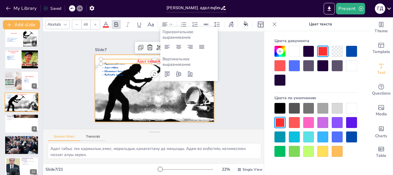
click at [159, 114] on div at bounding box center [155, 88] width 120 height 67
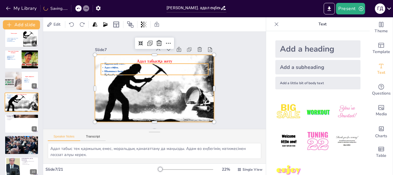
click at [105, 65] on span "Адал еңбек." at bounding box center [112, 67] width 15 height 4
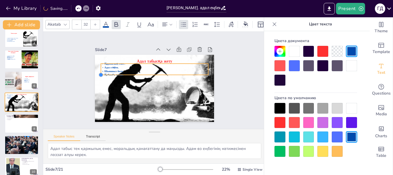
click at [99, 73] on div at bounding box center [101, 74] width 5 height 5
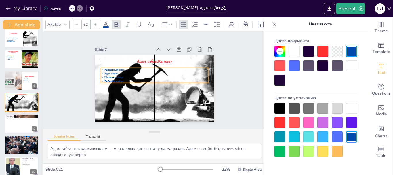
click at [101, 75] on p "Шыншыл болу." at bounding box center [154, 77] width 107 height 4
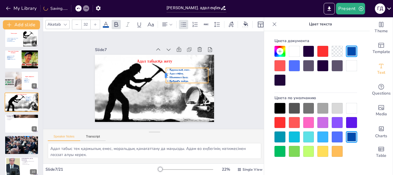
drag, startPoint x: 96, startPoint y: 73, endPoint x: 161, endPoint y: 71, distance: 65.1
click at [162, 71] on div at bounding box center [164, 75] width 5 height 15
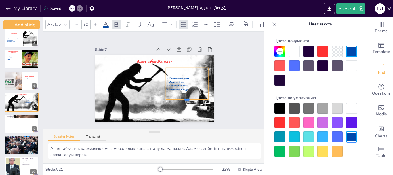
drag, startPoint x: 183, startPoint y: 81, endPoint x: 181, endPoint y: 98, distance: 17.0
click at [181, 99] on div at bounding box center [187, 101] width 42 height 5
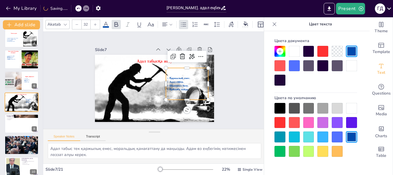
click at [97, 20] on div at bounding box center [95, 24] width 9 height 9
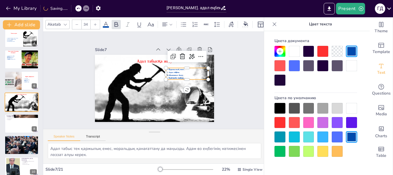
click at [97, 20] on div at bounding box center [95, 24] width 9 height 9
click at [97, 21] on div at bounding box center [95, 24] width 9 height 9
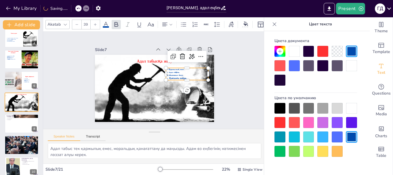
click at [97, 21] on div at bounding box center [95, 24] width 9 height 9
click at [98, 21] on div at bounding box center [95, 24] width 9 height 9
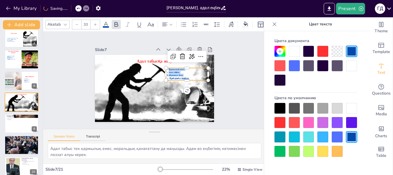
drag, startPoint x: 187, startPoint y: 74, endPoint x: 161, endPoint y: 65, distance: 27.3
click at [161, 65] on div "Адал табысқа жету Қаржылық емес. Адал еңбек. Шыншыл болу. Қоғамға пайда." at bounding box center [154, 88] width 119 height 67
click at [96, 23] on icon at bounding box center [95, 24] width 3 height 3
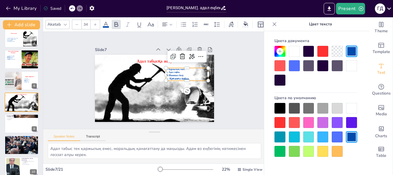
click at [96, 23] on icon at bounding box center [95, 24] width 3 height 3
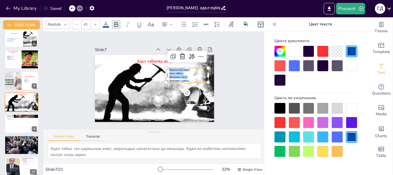
click at [96, 23] on icon at bounding box center [95, 24] width 3 height 3
click at [184, 75] on span "Шыншыл болу." at bounding box center [180, 77] width 20 height 4
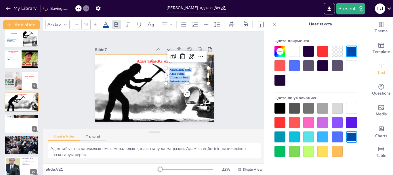
drag, startPoint x: 165, startPoint y: 68, endPoint x: 198, endPoint y: 88, distance: 38.7
click at [198, 88] on div "Адал табысқа жету Қаржылық емес. Адал еңбек. Шыншыл болу. Қоғамға пайда." at bounding box center [154, 88] width 119 height 67
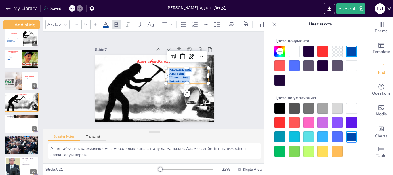
click at [97, 20] on div at bounding box center [95, 24] width 9 height 9
click at [96, 23] on icon at bounding box center [95, 24] width 3 height 3
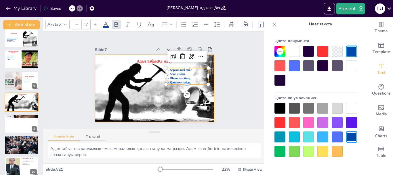
click at [117, 94] on div at bounding box center [155, 88] width 120 height 67
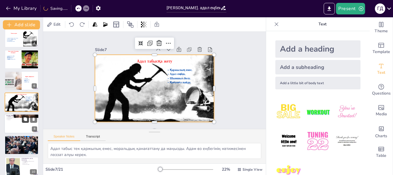
click at [23, 119] on button at bounding box center [25, 118] width 7 height 7
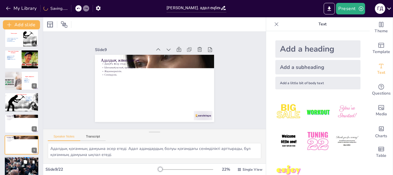
scroll to position [113, 0]
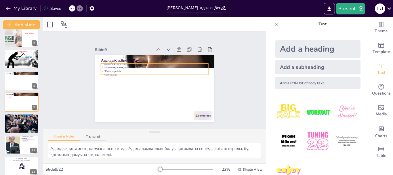
click at [97, 60] on div "Адалдық және қоғам Дамуға әсер етеді. Ынтымақтастық орнайды. Жауапкершілік. Сен…" at bounding box center [154, 88] width 119 height 67
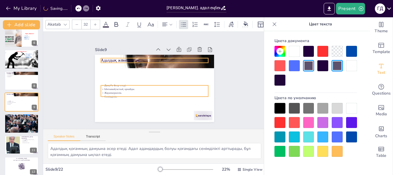
click at [98, 59] on div "Адалдық және қоғам Дамуға әсер етеді. Ынтымақтастық орнайды. Жауапкершілік. Сен…" at bounding box center [154, 88] width 119 height 67
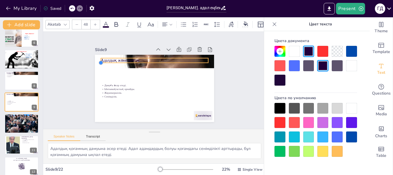
click at [99, 60] on div at bounding box center [101, 62] width 5 height 5
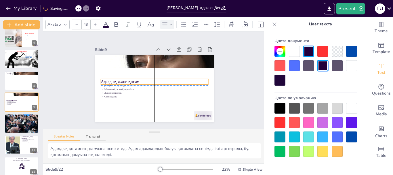
click at [168, 23] on icon at bounding box center [165, 24] width 7 height 7
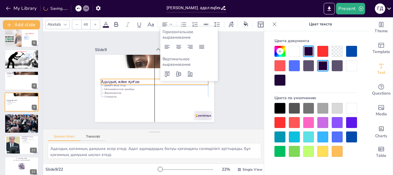
drag, startPoint x: 177, startPoint y: 47, endPoint x: 172, endPoint y: 45, distance: 5.5
click at [177, 47] on icon at bounding box center [178, 47] width 5 height 4
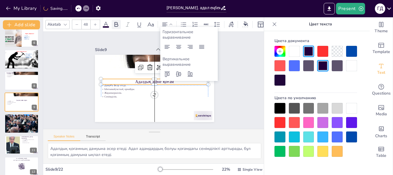
click at [117, 21] on icon at bounding box center [116, 24] width 7 height 7
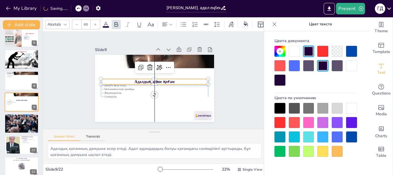
click at [105, 23] on icon at bounding box center [106, 24] width 7 height 7
drag, startPoint x: 279, startPoint y: 121, endPoint x: 274, endPoint y: 121, distance: 5.2
click at [279, 121] on div at bounding box center [280, 122] width 11 height 11
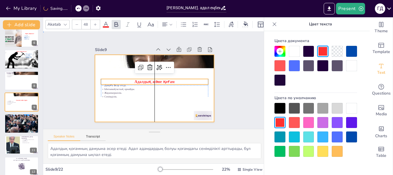
click at [129, 98] on div at bounding box center [154, 88] width 119 height 67
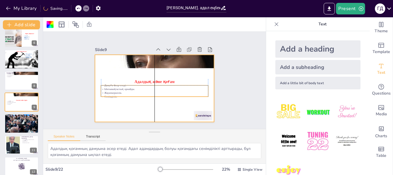
click at [125, 94] on p "Сенімділік." at bounding box center [154, 96] width 107 height 4
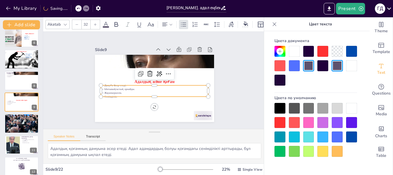
click at [352, 134] on div at bounding box center [351, 136] width 11 height 11
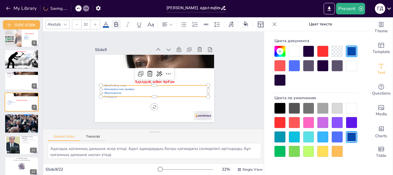
click at [119, 21] on icon at bounding box center [116, 24] width 7 height 7
click at [96, 23] on icon at bounding box center [95, 24] width 3 height 3
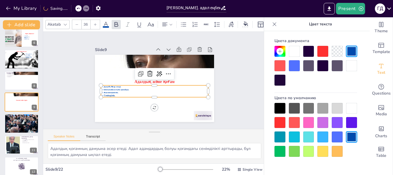
click at [96, 23] on icon at bounding box center [95, 24] width 3 height 3
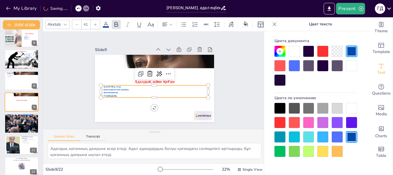
click at [96, 23] on icon at bounding box center [95, 24] width 3 height 3
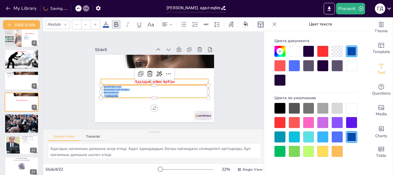
drag, startPoint x: 120, startPoint y: 94, endPoint x: 98, endPoint y: 79, distance: 26.1
click at [98, 79] on div "Адалдық және қоғам Дамуға әсер етеді. Ынтымақтастық орнайды. Жауапкершілік. Сен…" at bounding box center [154, 88] width 119 height 67
click at [94, 24] on icon at bounding box center [95, 24] width 3 height 3
click at [94, 23] on icon at bounding box center [95, 24] width 3 height 3
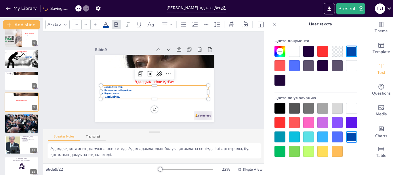
click at [94, 23] on icon at bounding box center [95, 24] width 3 height 3
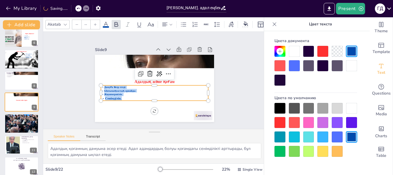
click at [94, 23] on icon at bounding box center [95, 24] width 3 height 3
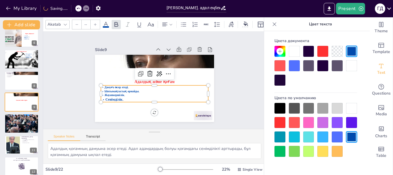
click at [94, 23] on icon at bounding box center [95, 24] width 3 height 3
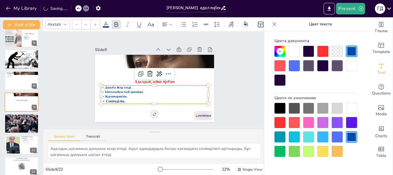
click at [94, 23] on icon at bounding box center [95, 24] width 3 height 3
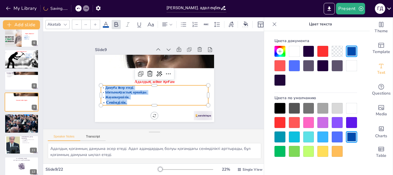
click at [94, 23] on icon at bounding box center [95, 24] width 3 height 3
click at [95, 23] on icon at bounding box center [95, 24] width 3 height 3
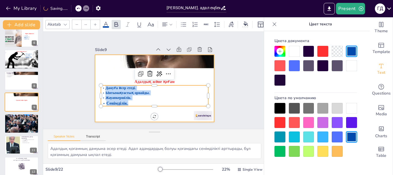
click at [109, 72] on div at bounding box center [154, 88] width 119 height 67
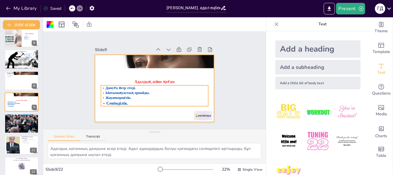
click at [123, 85] on span "Дамуға әсер етеді." at bounding box center [121, 87] width 31 height 5
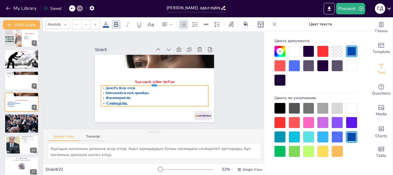
click at [123, 83] on div at bounding box center [154, 83] width 107 height 5
click at [123, 85] on span "Дамуға әсер етеді." at bounding box center [121, 87] width 31 height 5
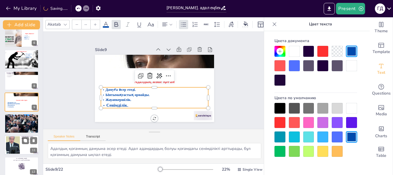
click at [19, 145] on div at bounding box center [12, 145] width 33 height 18
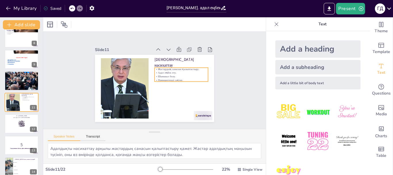
click at [151, 67] on div "Адалдықты насихаттау Жастардың санасын қалыптастыру. Адал еңбек ету. Шыншыл бол…" at bounding box center [154, 88] width 119 height 67
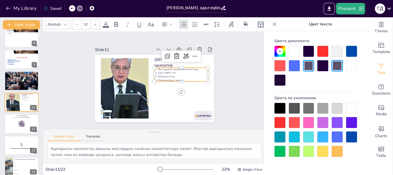
click at [354, 135] on div at bounding box center [351, 136] width 11 height 11
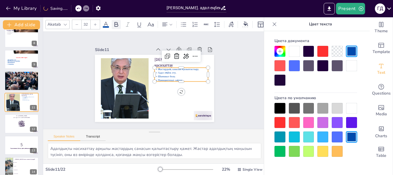
click at [119, 22] on icon at bounding box center [116, 24] width 7 height 7
click at [172, 23] on icon at bounding box center [171, 24] width 4 height 4
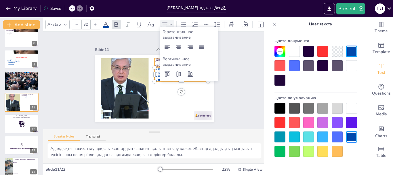
click at [155, 62] on p "[DEMOGRAPHIC_DATA] насихаттау" at bounding box center [182, 62] width 54 height 11
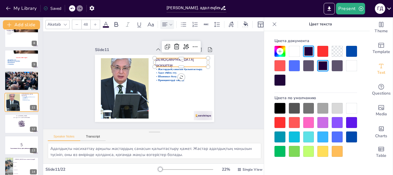
click at [167, 21] on icon at bounding box center [165, 24] width 7 height 7
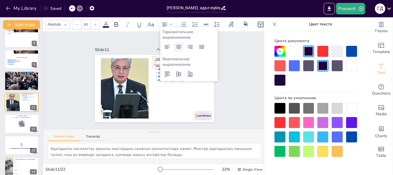
click at [178, 48] on icon at bounding box center [178, 47] width 5 height 4
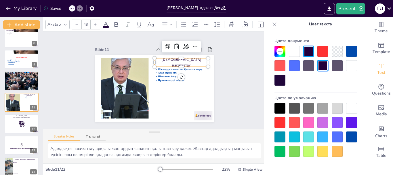
click at [281, 125] on div at bounding box center [280, 122] width 11 height 11
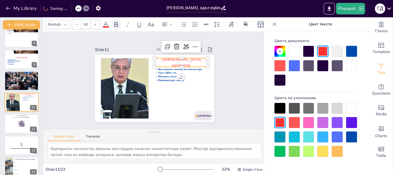
click at [117, 24] on icon at bounding box center [117, 24] width 4 height 5
click at [18, 129] on div at bounding box center [22, 123] width 34 height 19
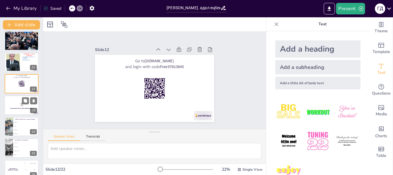
scroll to position [206, 0]
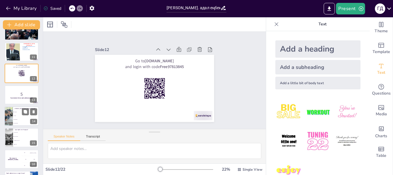
click at [15, 120] on li "Бейтараптық" at bounding box center [26, 119] width 26 height 4
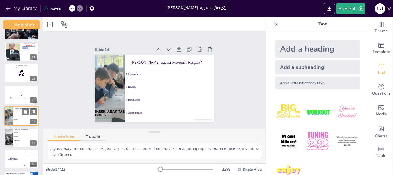
scroll to position [220, 0]
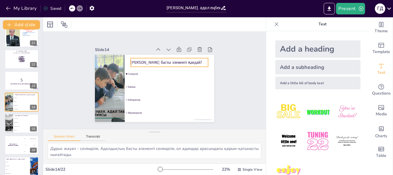
click at [135, 60] on p "[PERSON_NAME] басты элементі қандай?" at bounding box center [169, 62] width 77 height 5
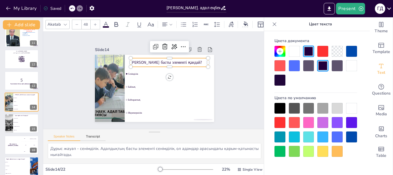
click at [278, 123] on div at bounding box center [280, 122] width 11 height 11
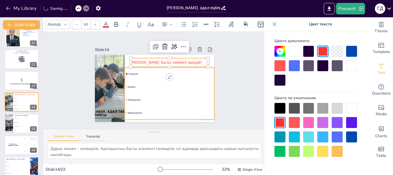
click at [149, 94] on li "Бейтараптық" at bounding box center [170, 100] width 90 height 12
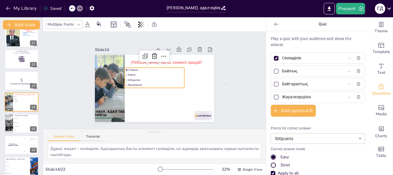
click at [227, 84] on div "Slide 1 Адал адам. Адал еңбек. Адал табыс Презентацияда адалдық, еңбек және таб…" at bounding box center [154, 80] width 223 height 97
drag, startPoint x: 142, startPoint y: 86, endPoint x: 91, endPoint y: 56, distance: 58.4
click at [142, 85] on ul "Сенімділік Байлық Бейтараптық Жауапкершілік" at bounding box center [155, 78] width 60 height 20
click at [69, 7] on div "My Library Saved" at bounding box center [48, 8] width 97 height 10
click at [80, 8] on icon at bounding box center [78, 8] width 3 height 3
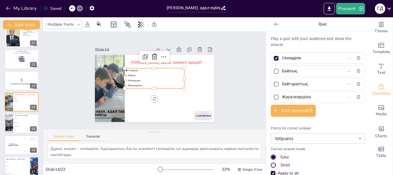
click at [81, 9] on icon at bounding box center [79, 8] width 3 height 1
click at [72, 8] on icon at bounding box center [72, 8] width 3 height 1
click at [72, 8] on icon at bounding box center [71, 8] width 3 height 3
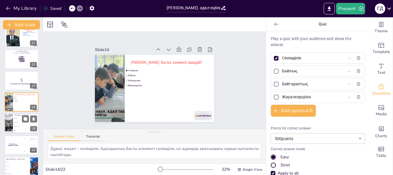
click at [21, 130] on span "Кәсібилік" at bounding box center [26, 130] width 25 height 1
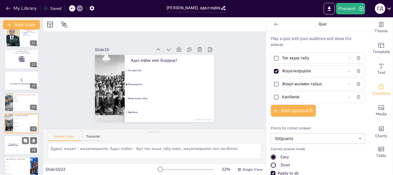
scroll to position [241, 0]
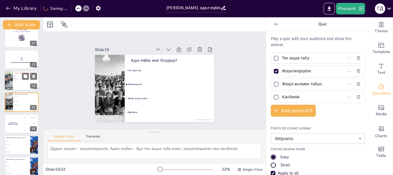
click at [19, 80] on span "Жауапкершілік" at bounding box center [22, 79] width 16 height 1
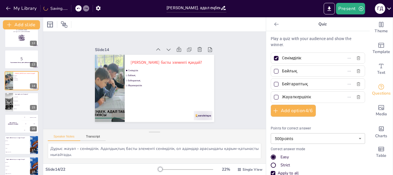
scroll to position [220, 0]
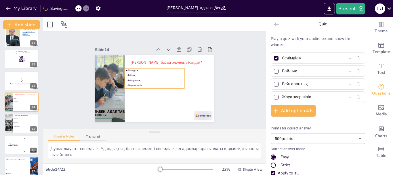
click at [143, 79] on span "Бейтараптық" at bounding box center [155, 80] width 55 height 3
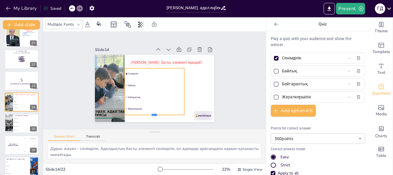
drag, startPoint x: 151, startPoint y: 86, endPoint x: 152, endPoint y: 113, distance: 26.8
click at [152, 115] on div at bounding box center [155, 117] width 60 height 5
click at [17, 123] on li "Жауапкершілік" at bounding box center [26, 122] width 26 height 4
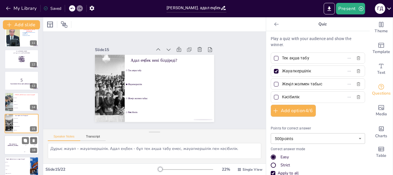
scroll to position [241, 0]
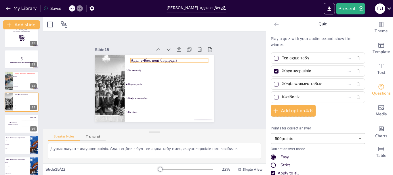
click at [156, 58] on p "Адал еңбек нені білдіреді?" at bounding box center [169, 60] width 77 height 5
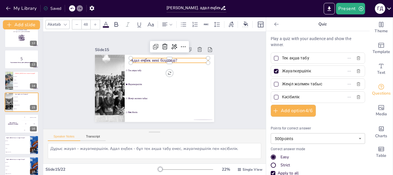
click at [106, 21] on icon at bounding box center [106, 24] width 7 height 7
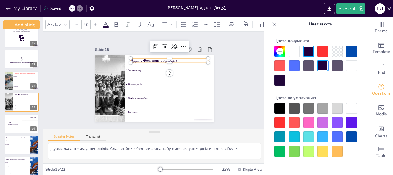
click at [281, 122] on div at bounding box center [280, 122] width 11 height 11
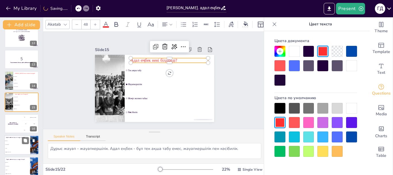
click at [15, 129] on div "The winner is [PERSON_NAME]" at bounding box center [13, 123] width 17 height 19
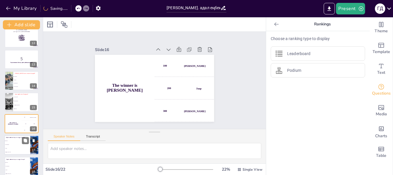
scroll to position [263, 0]
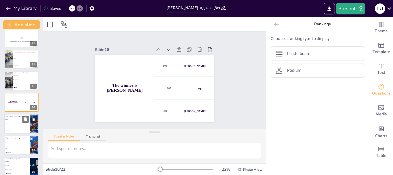
click at [16, 129] on li "Жеңіл жолмен табыс" at bounding box center [17, 131] width 26 height 4
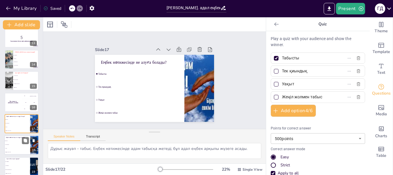
scroll to position [284, 0]
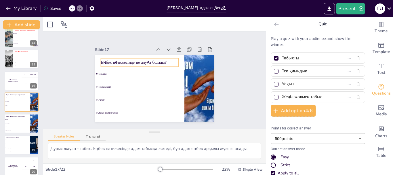
click at [151, 55] on div "Еңбек нәтижесінде не алуға болады? Табысты Тек қиындық Уақыт Жеңіл жолмен табыс" at bounding box center [154, 55] width 119 height 0
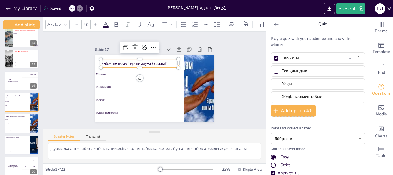
click at [106, 22] on icon at bounding box center [105, 24] width 5 height 5
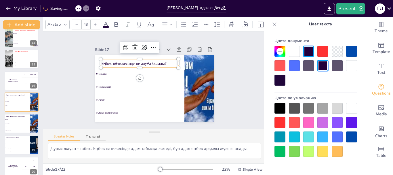
click at [279, 123] on div at bounding box center [280, 122] width 11 height 11
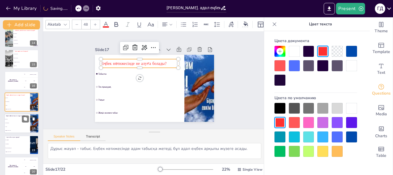
click at [25, 124] on li "Тек қиындық" at bounding box center [17, 123] width 26 height 4
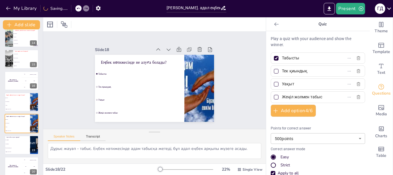
scroll to position [306, 0]
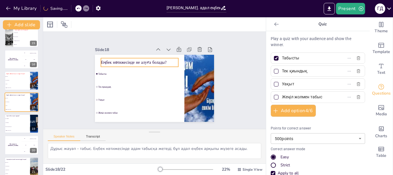
click at [114, 60] on p "Еңбек нәтижесінде не алуға болады?" at bounding box center [139, 62] width 77 height 5
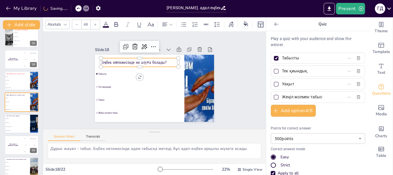
click at [103, 22] on icon at bounding box center [106, 24] width 7 height 7
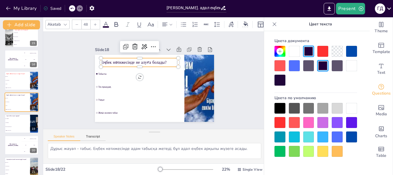
click at [283, 122] on div at bounding box center [280, 122] width 11 height 11
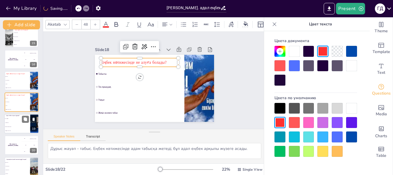
click at [20, 128] on li "Қаржылық тәуелділік" at bounding box center [17, 126] width 26 height 4
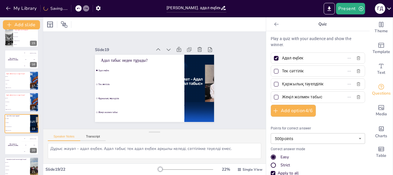
scroll to position [327, 0]
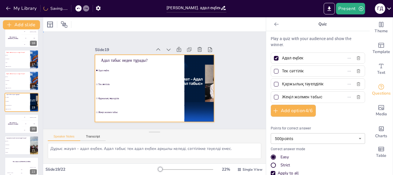
click at [108, 55] on div at bounding box center [154, 88] width 119 height 67
click at [109, 58] on p "Адал табыс неден тұрады?" at bounding box center [139, 60] width 77 height 5
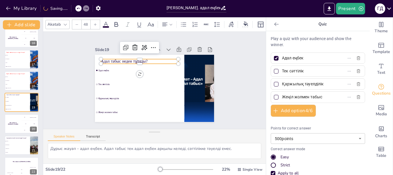
drag, startPoint x: 107, startPoint y: 24, endPoint x: 110, endPoint y: 23, distance: 3.3
click at [108, 23] on icon at bounding box center [106, 24] width 7 height 7
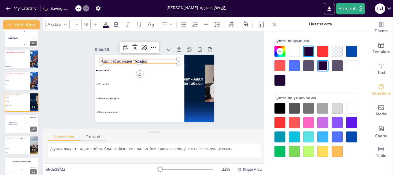
click at [277, 119] on div at bounding box center [280, 122] width 11 height 11
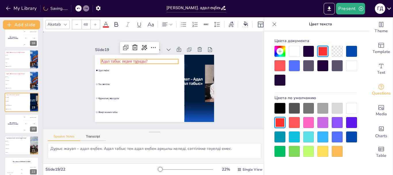
click at [246, 109] on div "Slide 1 Адал адам. Адал еңбек. Адал табыс Презентацияда адалдық, еңбек және таб…" at bounding box center [154, 80] width 223 height 97
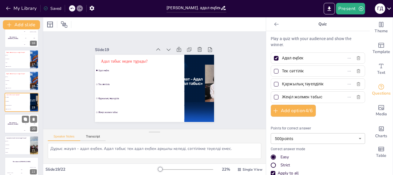
click at [18, 127] on div "The winner is [PERSON_NAME]" at bounding box center [12, 124] width 17 height 20
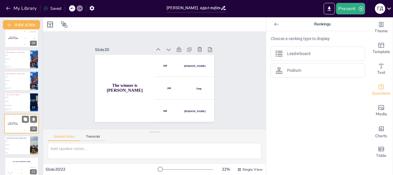
scroll to position [333, 0]
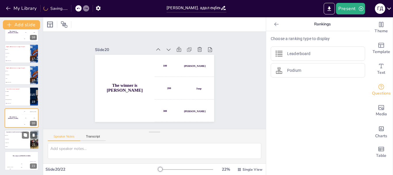
click at [21, 144] on li "Сыйақы беру" at bounding box center [17, 143] width 26 height 4
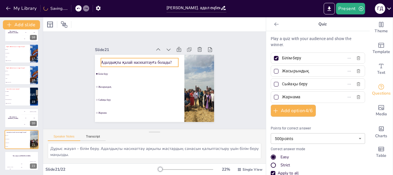
click at [121, 61] on p "Адалдықты қалай насихаттауға болады?" at bounding box center [139, 62] width 77 height 5
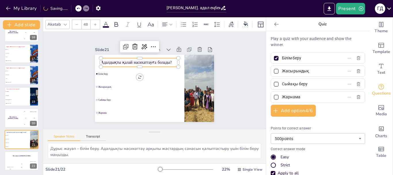
click at [105, 22] on icon at bounding box center [105, 24] width 5 height 5
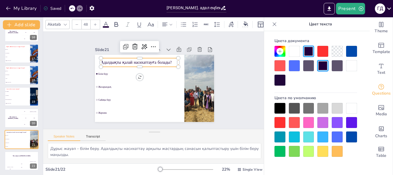
click at [281, 122] on div at bounding box center [280, 122] width 11 height 11
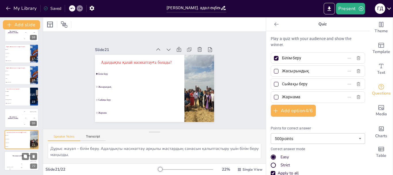
click at [16, 160] on div "The winner is [PERSON_NAME]" at bounding box center [21, 156] width 35 height 10
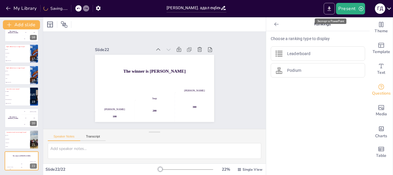
click at [330, 7] on icon "Export to PowerPoint" at bounding box center [329, 8] width 3 height 4
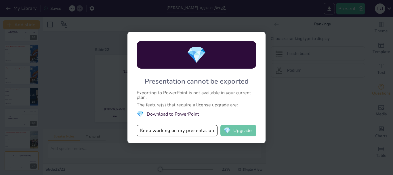
click at [248, 129] on button "💎 Upgrade" at bounding box center [239, 131] width 36 height 12
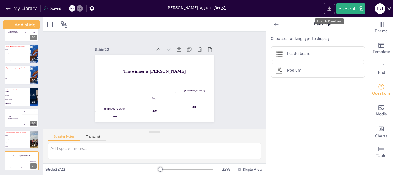
click at [331, 10] on icon "Export to PowerPoint" at bounding box center [330, 9] width 6 height 6
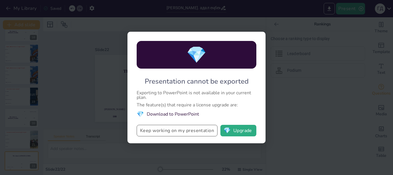
click at [199, 134] on button "Keep working on my presentation" at bounding box center [177, 131] width 81 height 12
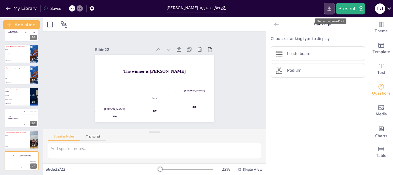
click at [327, 7] on icon "Export to PowerPoint" at bounding box center [330, 9] width 6 height 6
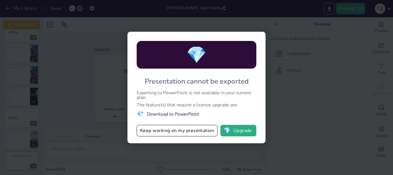
click at [187, 114] on li "💎 Download to PowerPoint" at bounding box center [197, 114] width 120 height 8
click at [158, 113] on li "💎 Download to PowerPoint" at bounding box center [197, 114] width 120 height 8
click at [229, 132] on span "💎" at bounding box center [227, 131] width 7 height 6
